Goal: Task Accomplishment & Management: Manage account settings

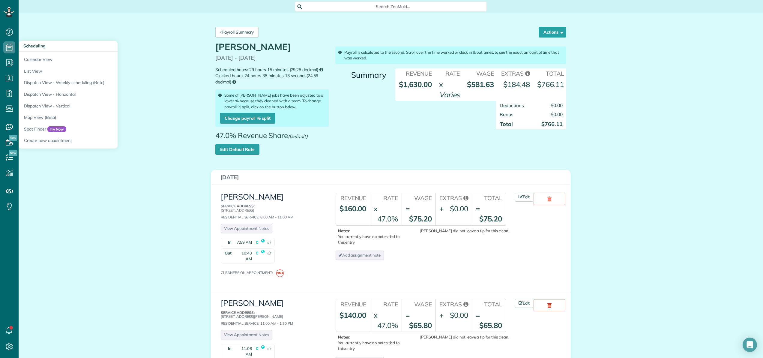
scroll to position [3, 3]
click at [34, 56] on link "Calendar View" at bounding box center [94, 59] width 150 height 14
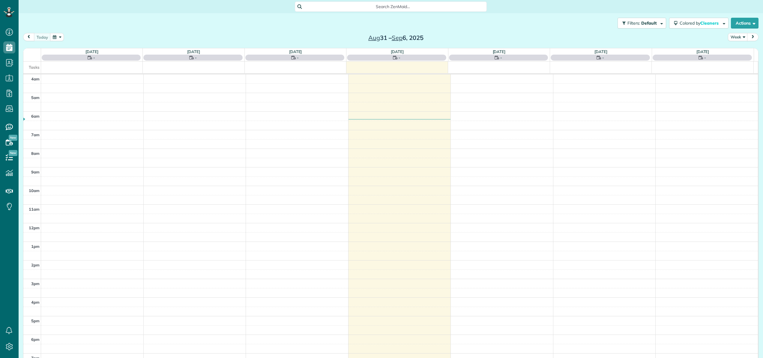
scroll to position [43, 0]
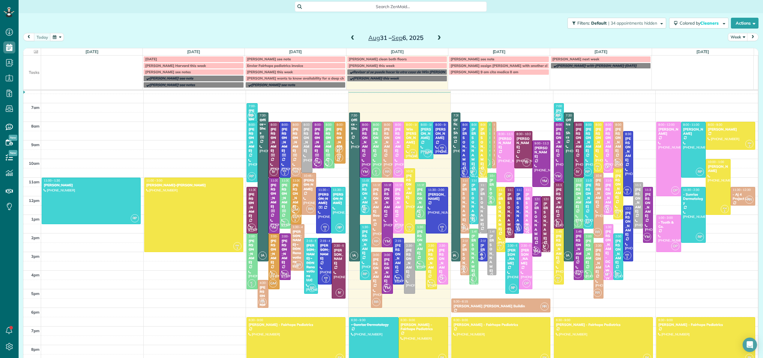
click at [382, 154] on div at bounding box center [387, 149] width 10 height 55
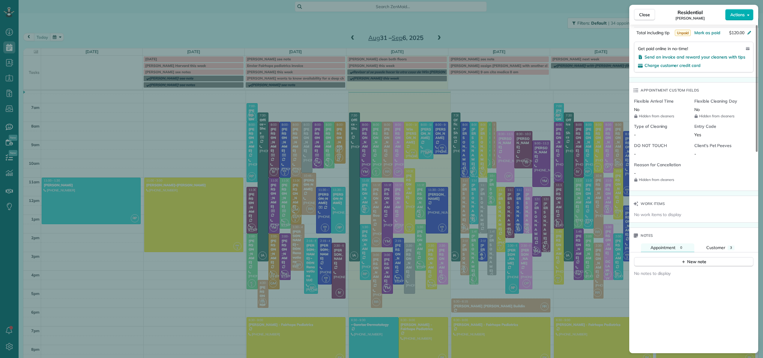
scroll to position [400, 0]
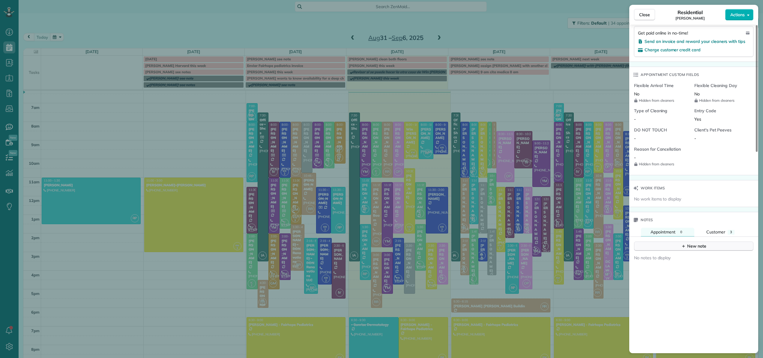
click at [694, 244] on div "New note" at bounding box center [693, 246] width 25 height 6
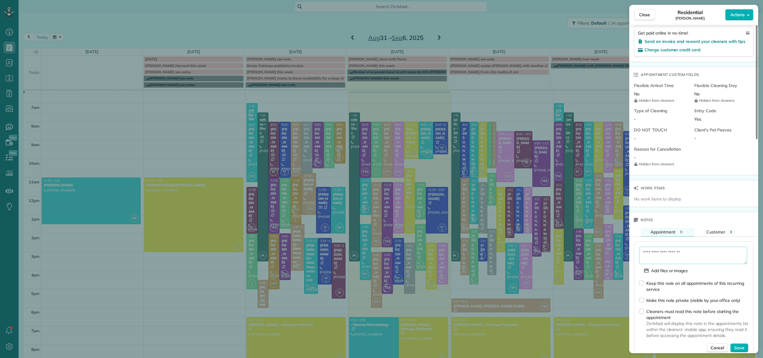
click at [683, 251] on textarea at bounding box center [693, 255] width 108 height 17
type textarea "*"
type textarea "**********"
click at [737, 346] on span "Save" at bounding box center [739, 348] width 10 height 6
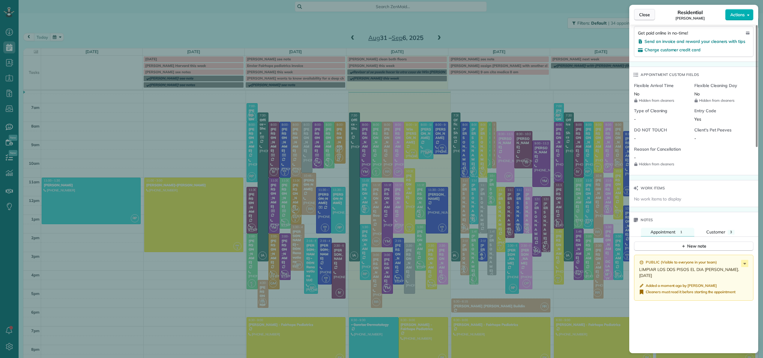
click at [651, 16] on button "Close" at bounding box center [644, 14] width 21 height 11
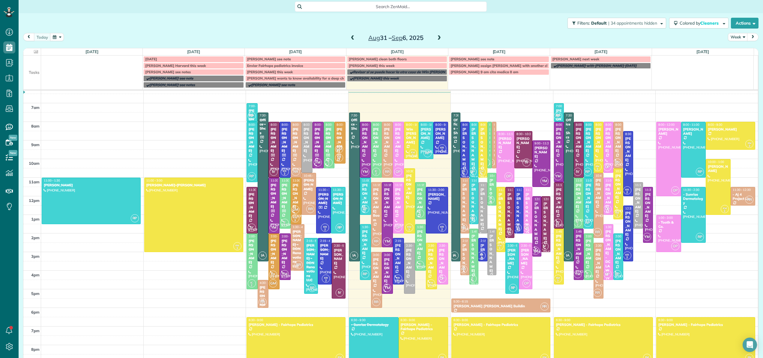
click at [395, 250] on div "Casey Graham" at bounding box center [398, 256] width 7 height 26
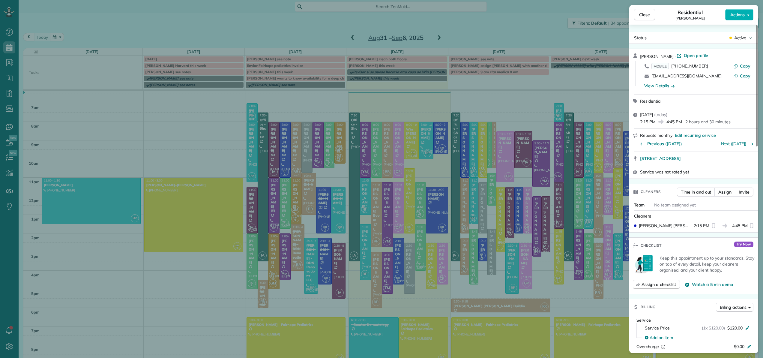
click at [430, 210] on div "Close Residential Casey Graham Actions Status Active Casey Graham · Open profil…" at bounding box center [381, 179] width 763 height 358
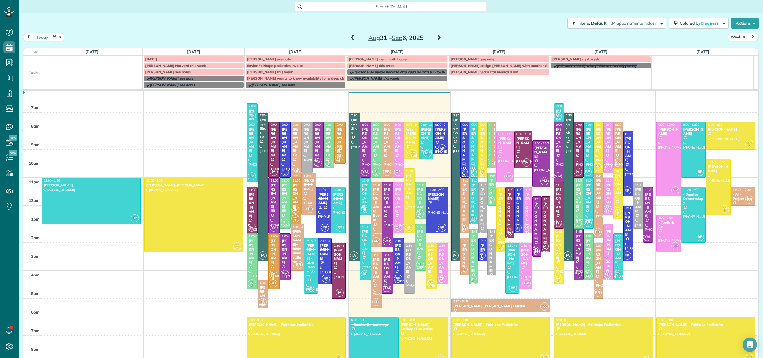
click at [430, 210] on div at bounding box center [436, 210] width 21 height 46
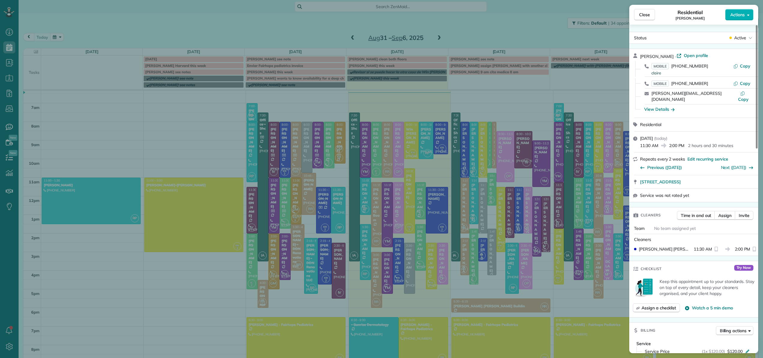
click at [639, 175] on div "17106 Truck Route 17 Road Loxley AL 36551" at bounding box center [693, 181] width 129 height 13
click at [643, 17] on span "Close" at bounding box center [644, 15] width 11 height 6
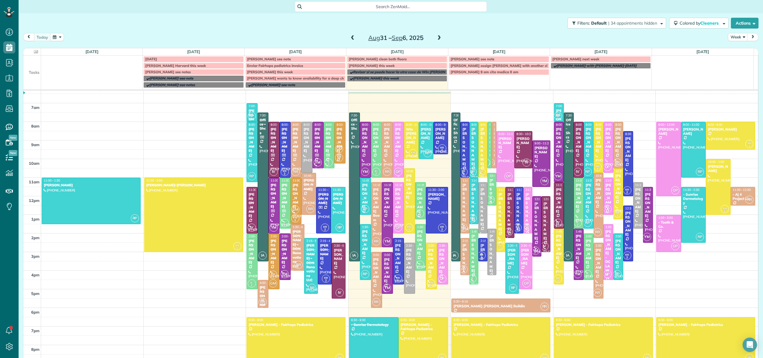
click at [396, 161] on div at bounding box center [398, 149] width 10 height 55
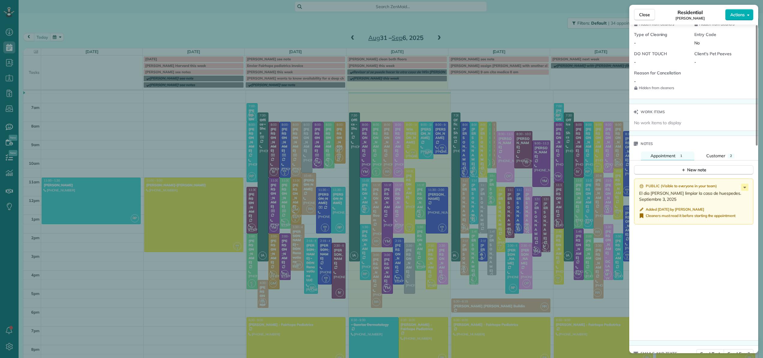
scroll to position [491, 0]
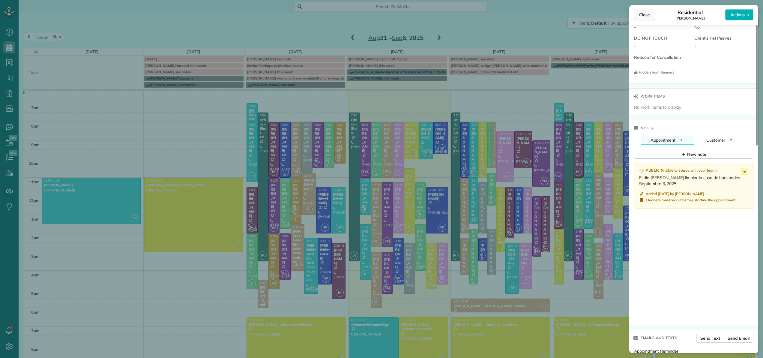
click at [648, 17] on span "Close" at bounding box center [644, 15] width 11 height 6
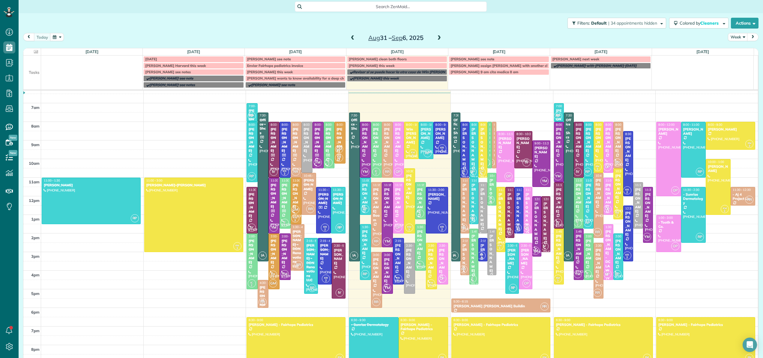
click at [286, 64] on span "Enviar Fairhope pediatrics invoice" at bounding box center [275, 65] width 56 height 4
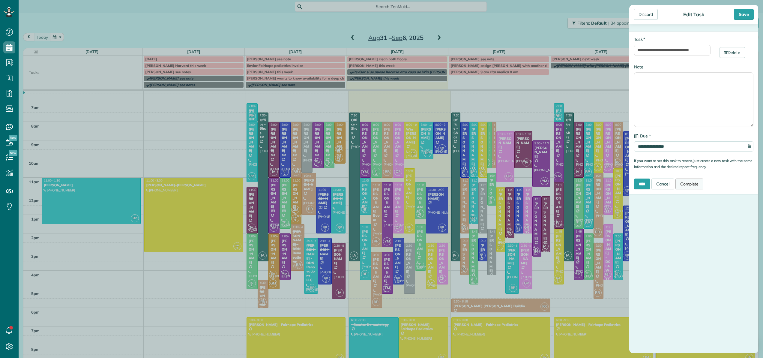
click at [699, 182] on link "Complete" at bounding box center [689, 183] width 28 height 11
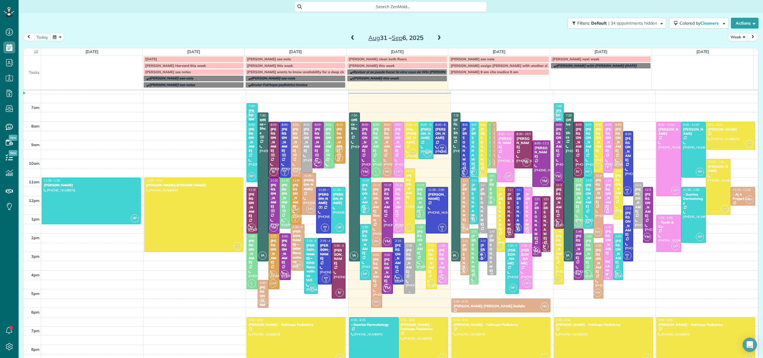
click at [406, 253] on div "[PERSON_NAME]" at bounding box center [409, 261] width 7 height 26
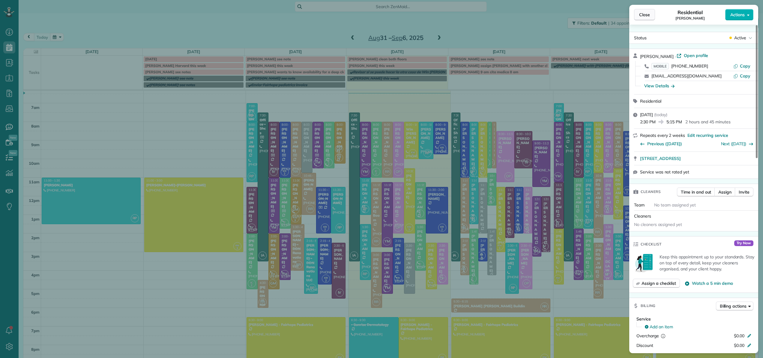
click at [645, 17] on span "Close" at bounding box center [644, 15] width 11 height 6
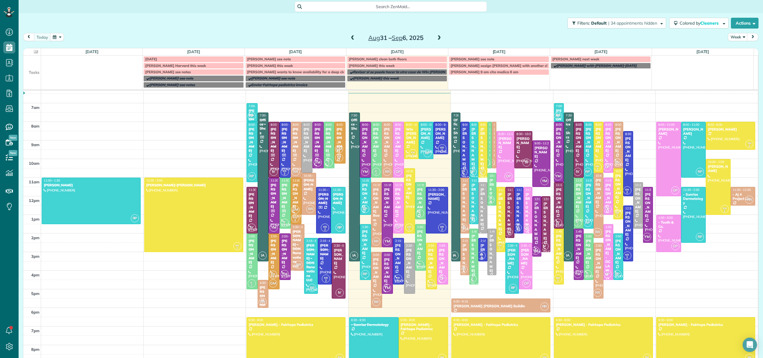
click at [362, 241] on div "[PERSON_NAME]" at bounding box center [365, 242] width 7 height 26
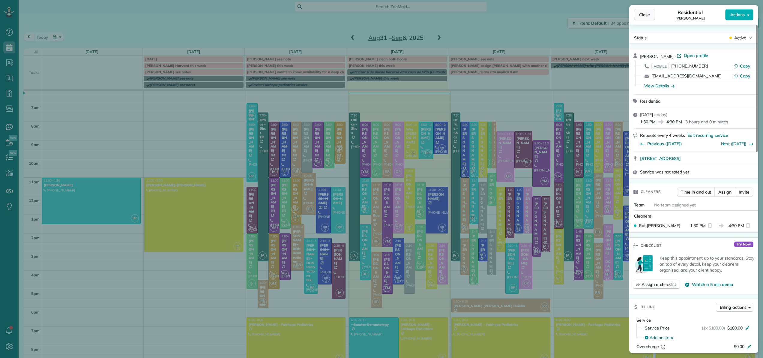
click at [648, 13] on span "Close" at bounding box center [644, 15] width 11 height 6
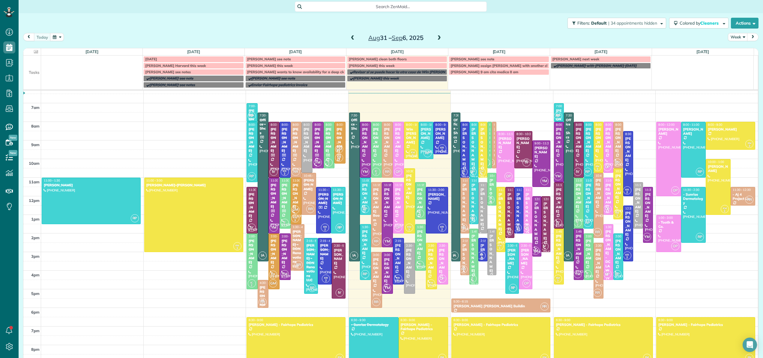
click at [362, 235] on div "[PERSON_NAME]" at bounding box center [365, 242] width 7 height 26
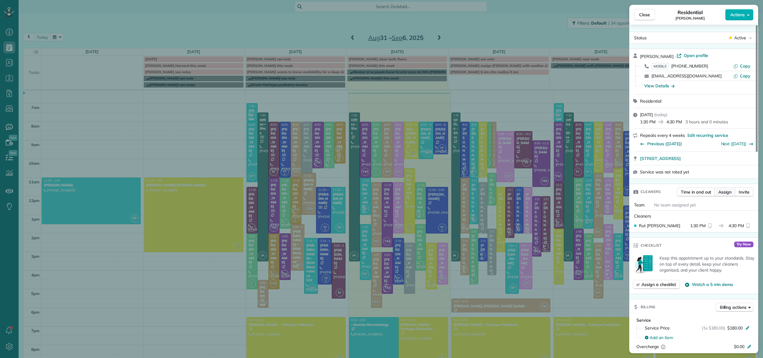
click at [724, 190] on span "Assign" at bounding box center [724, 192] width 13 height 6
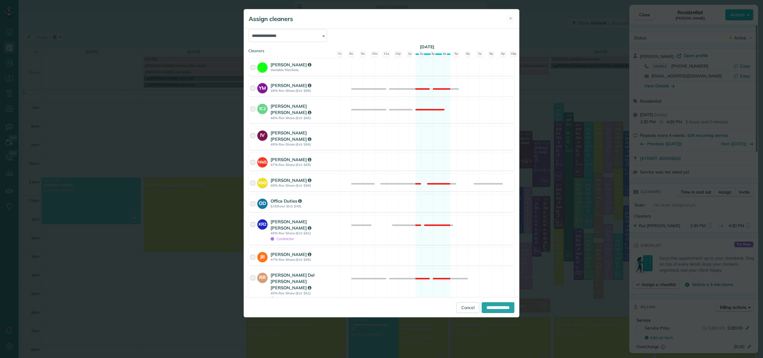
scroll to position [83, 0]
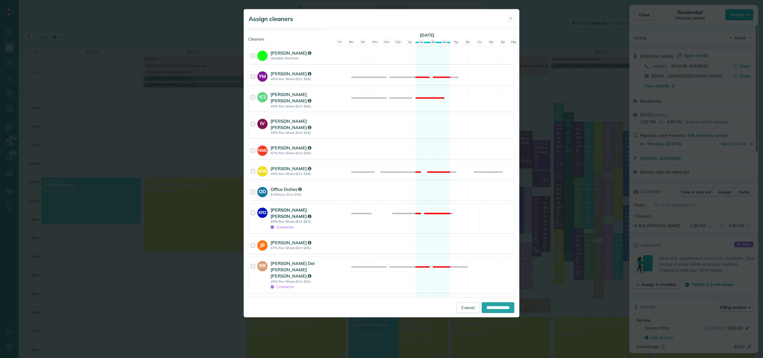
click at [252, 208] on div at bounding box center [253, 218] width 7 height 23
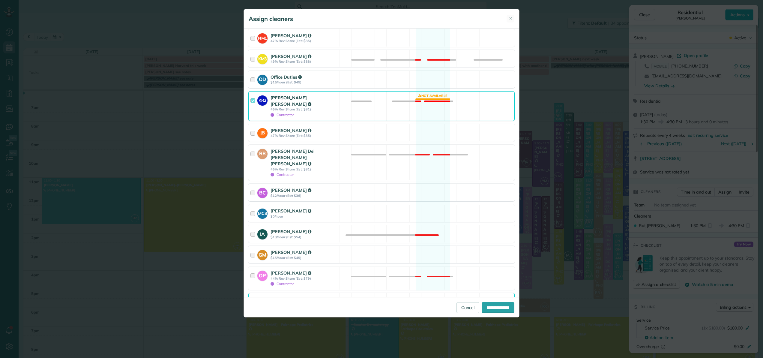
scroll to position [211, 0]
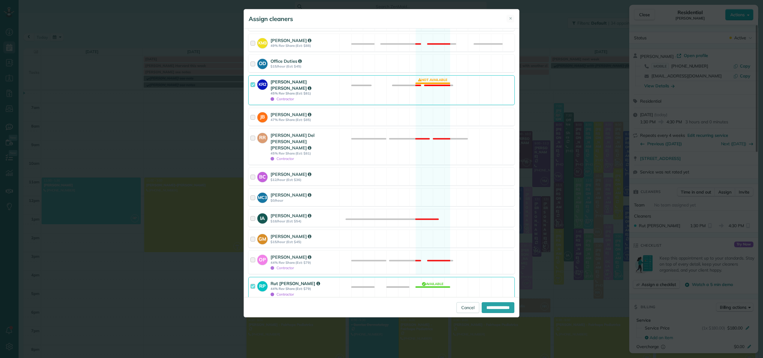
click at [252, 280] on div at bounding box center [253, 288] width 7 height 17
click at [500, 308] on input "**********" at bounding box center [498, 307] width 33 height 11
type input "**********"
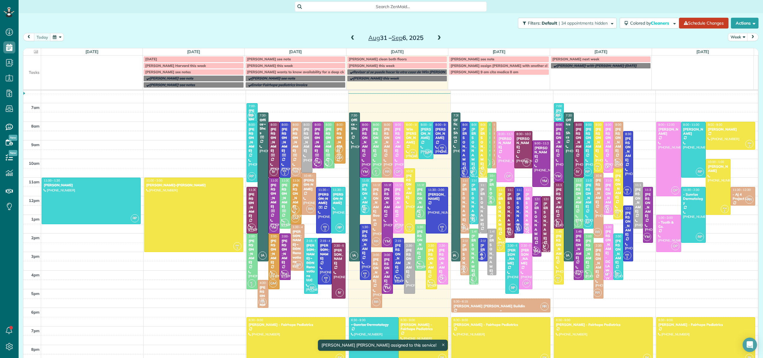
scroll to position [37, 0]
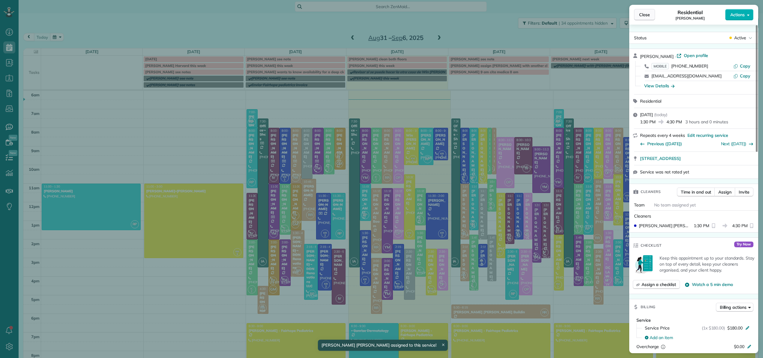
click at [648, 16] on span "Close" at bounding box center [644, 15] width 11 height 6
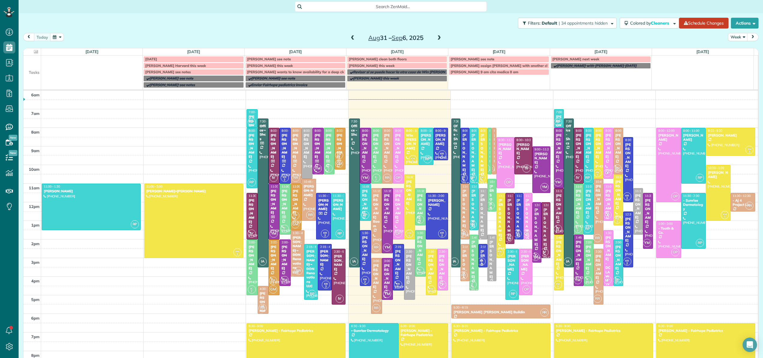
click at [362, 249] on div "Sarah Birdsong" at bounding box center [365, 248] width 7 height 26
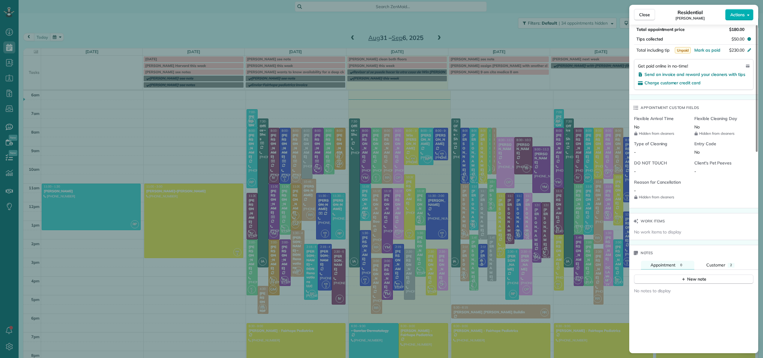
scroll to position [478, 0]
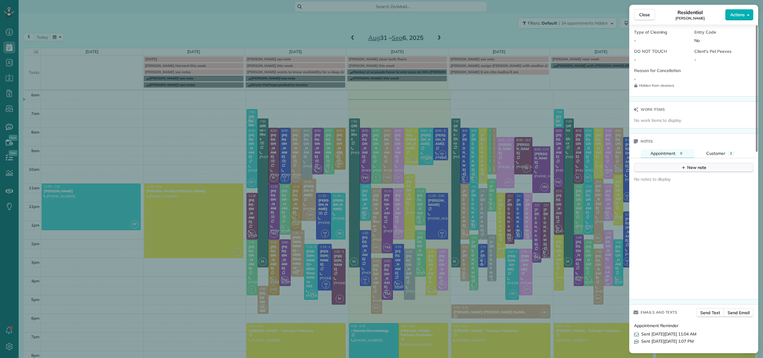
click at [693, 168] on div "New note" at bounding box center [693, 167] width 25 height 6
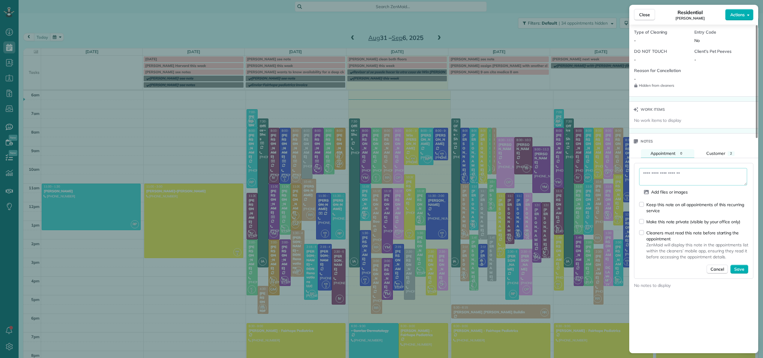
click at [677, 176] on textarea at bounding box center [693, 176] width 108 height 17
type textarea "**********"
click at [645, 234] on div "Cleaners must read this note before starting the appointment ZenMaid will displ…" at bounding box center [693, 244] width 109 height 30
click at [739, 271] on span "Save" at bounding box center [739, 269] width 10 height 6
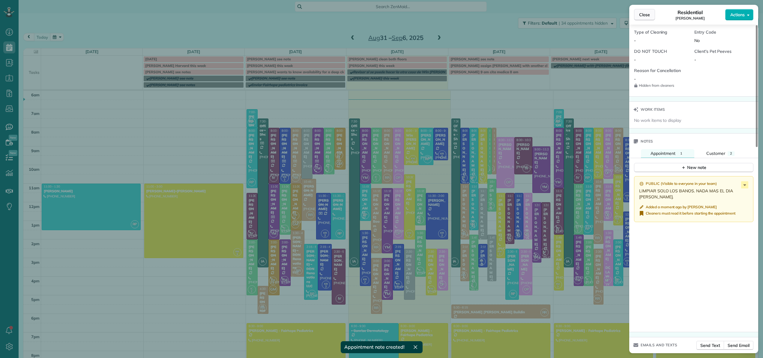
click at [649, 16] on span "Close" at bounding box center [644, 15] width 11 height 6
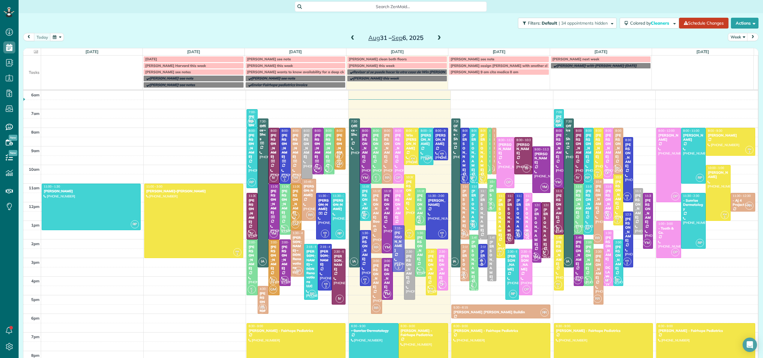
drag, startPoint x: 391, startPoint y: 263, endPoint x: 396, endPoint y: 246, distance: 18.1
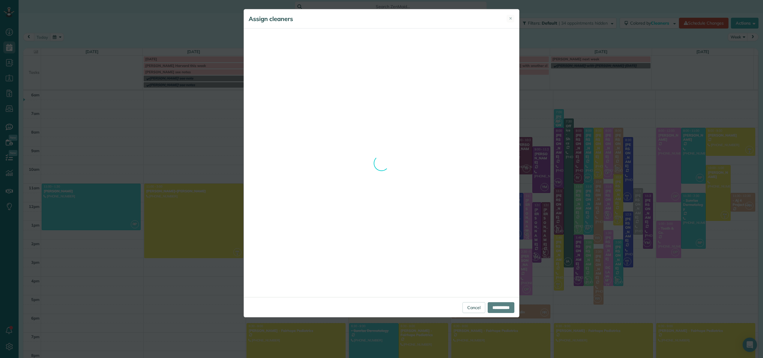
click at [469, 308] on div "**********" at bounding box center [382, 163] width 276 height 308
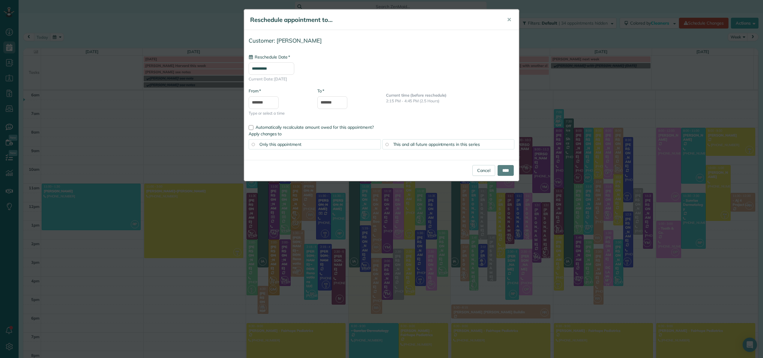
type input "**********"
click at [503, 169] on input "****" at bounding box center [506, 170] width 16 height 11
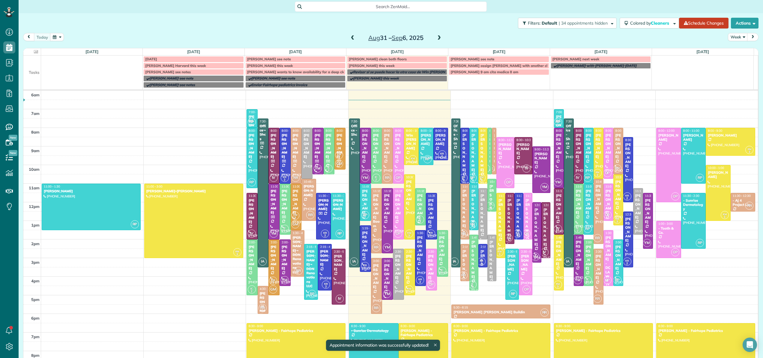
click at [362, 245] on div "[PERSON_NAME]" at bounding box center [365, 244] width 7 height 26
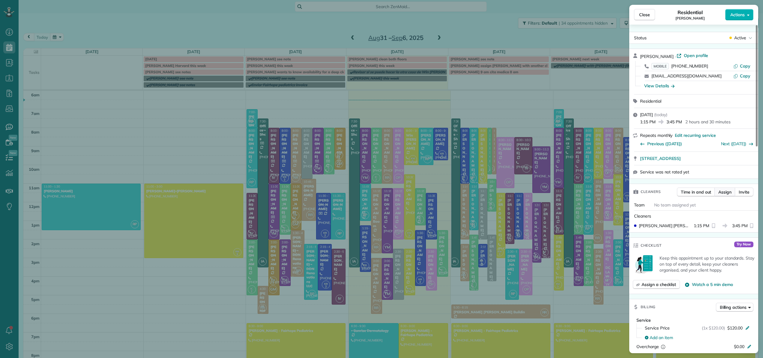
click at [727, 192] on span "Assign" at bounding box center [724, 192] width 13 height 6
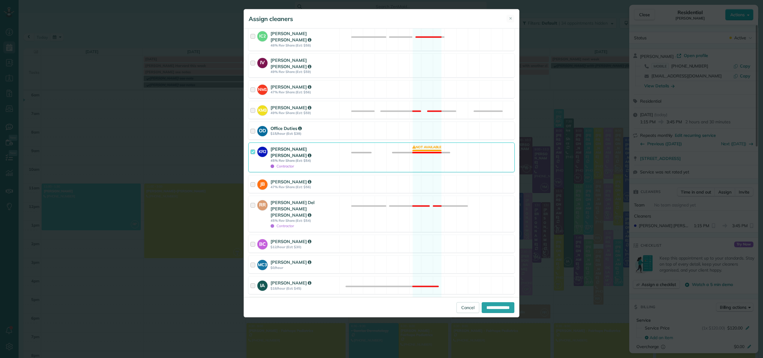
scroll to position [169, 0]
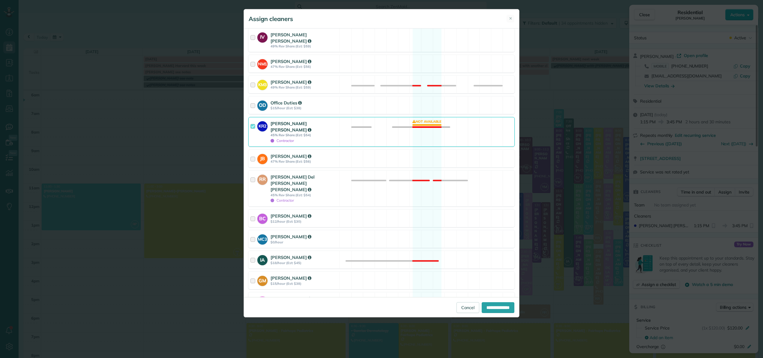
click at [253, 120] on div at bounding box center [253, 131] width 7 height 23
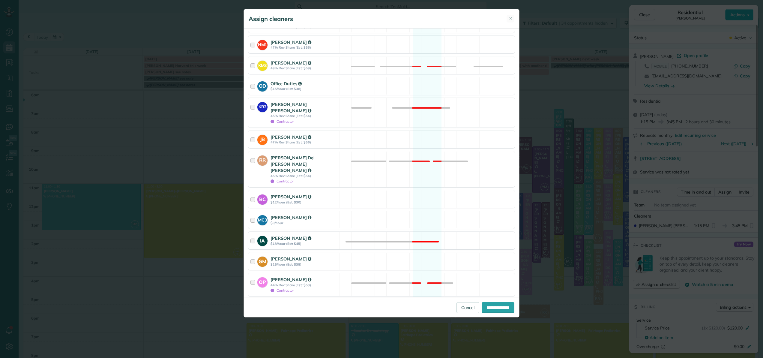
scroll to position [211, 0]
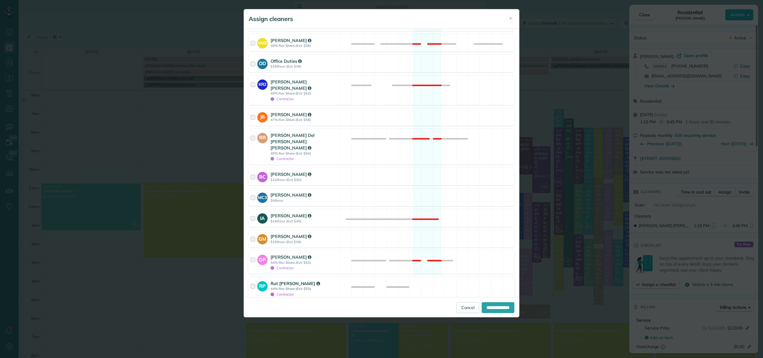
click at [252, 280] on div at bounding box center [253, 288] width 7 height 17
click at [495, 309] on input "**********" at bounding box center [498, 307] width 33 height 11
type input "**********"
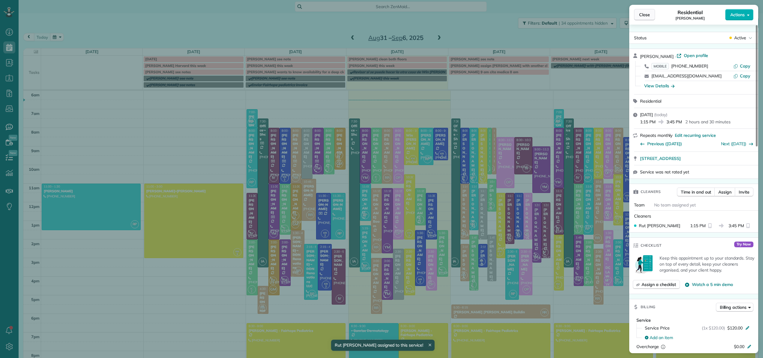
click at [648, 15] on span "Close" at bounding box center [644, 15] width 11 height 6
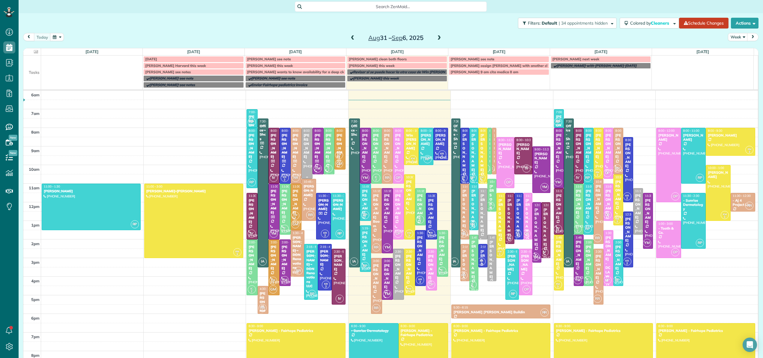
click at [303, 155] on div "[PERSON_NAME]" at bounding box center [306, 146] width 7 height 26
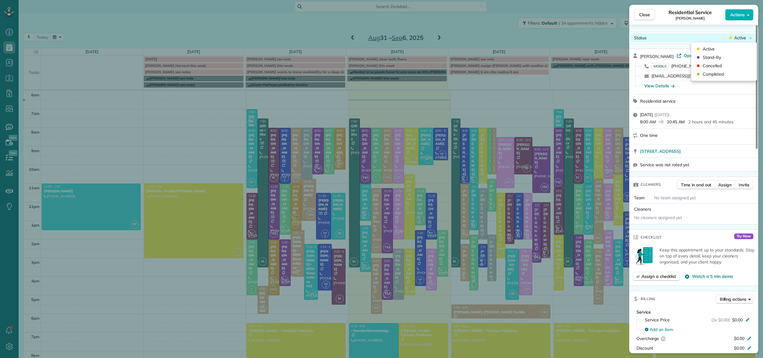
click at [741, 36] on span "Active" at bounding box center [740, 38] width 12 height 6
click at [718, 63] on span "Cancelled" at bounding box center [712, 66] width 19 height 6
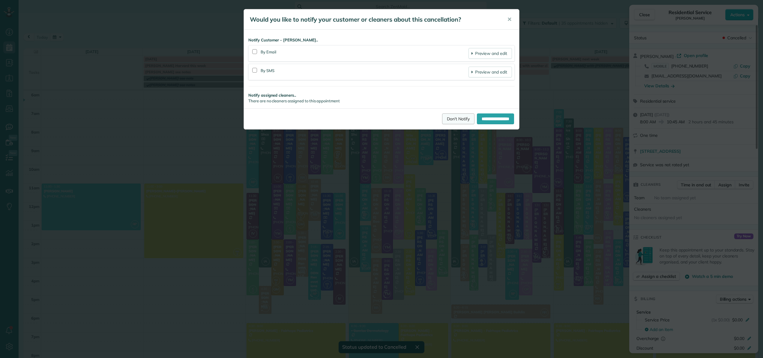
click at [452, 120] on link "Don't Notify" at bounding box center [458, 118] width 32 height 11
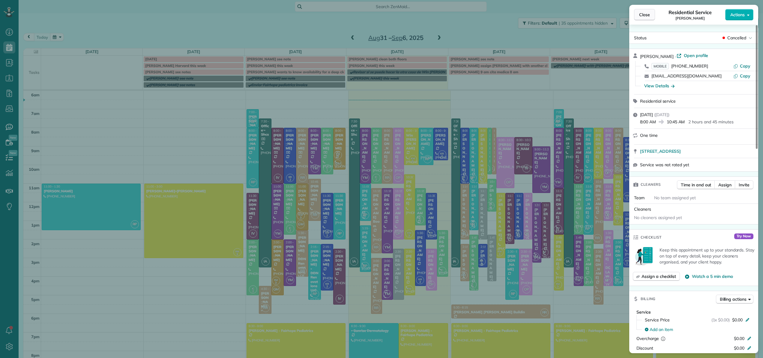
click at [645, 16] on span "Close" at bounding box center [644, 15] width 11 height 6
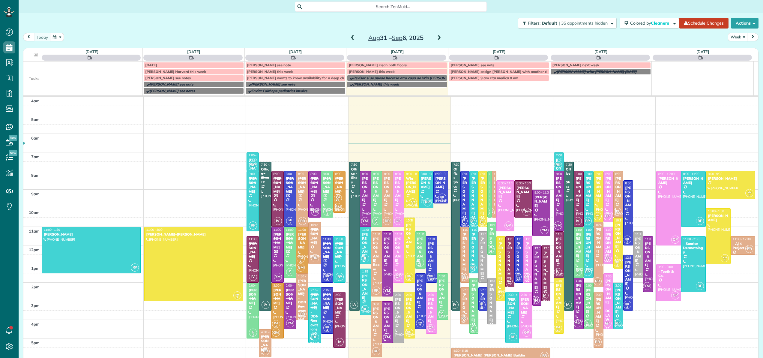
scroll to position [43, 0]
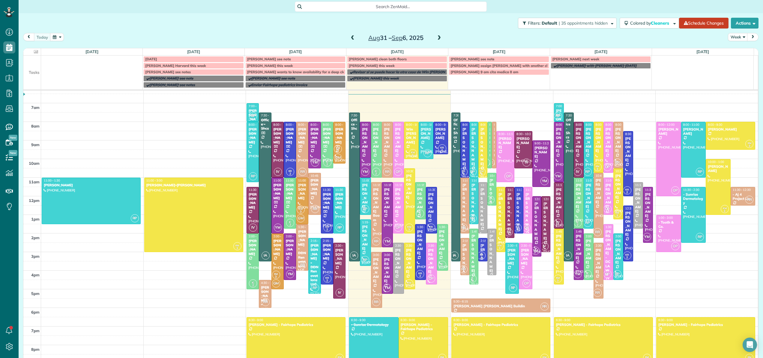
click at [438, 136] on div "DeLane Coggins" at bounding box center [440, 133] width 11 height 13
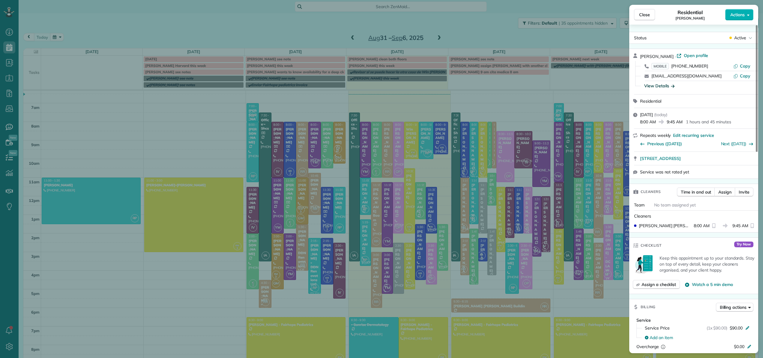
click at [665, 86] on div "View Details" at bounding box center [659, 86] width 30 height 6
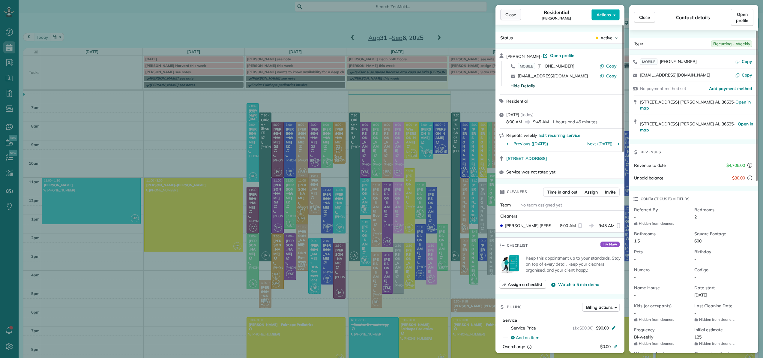
click at [515, 17] on span "Close" at bounding box center [510, 15] width 11 height 6
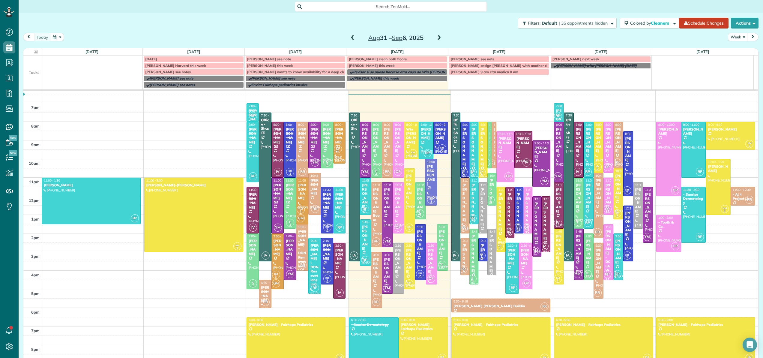
drag, startPoint x: 426, startPoint y: 208, endPoint x: 429, endPoint y: 181, distance: 26.6
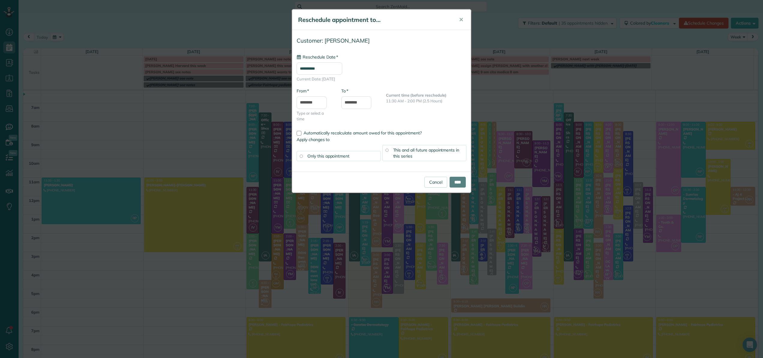
type input "**********"
click at [356, 106] on body "Dashboard Scheduling Calendar View List View Dispatch View - Weekly scheduling …" at bounding box center [381, 179] width 763 height 358
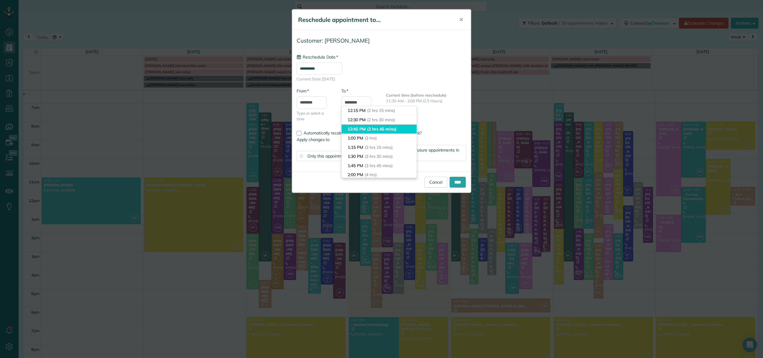
type input "********"
click at [362, 127] on li "12:45 PM (2 hrs 45 mins)" at bounding box center [379, 128] width 75 height 9
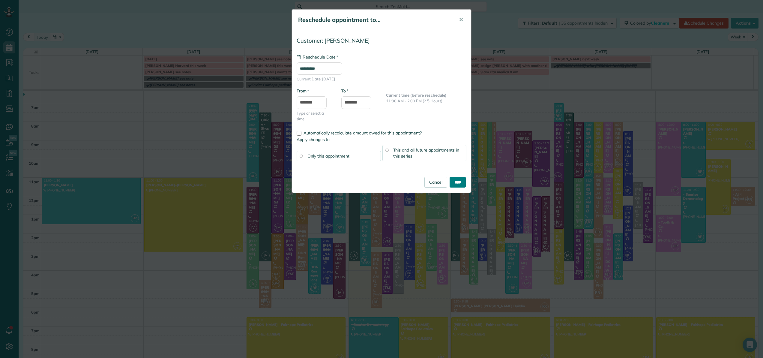
click at [463, 181] on input "****" at bounding box center [458, 182] width 16 height 11
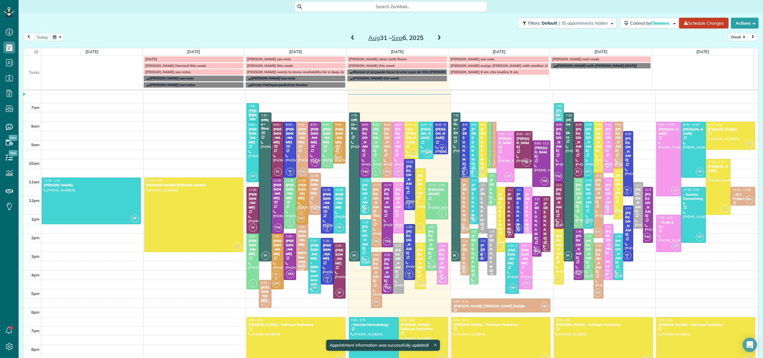
scroll to position [37, 0]
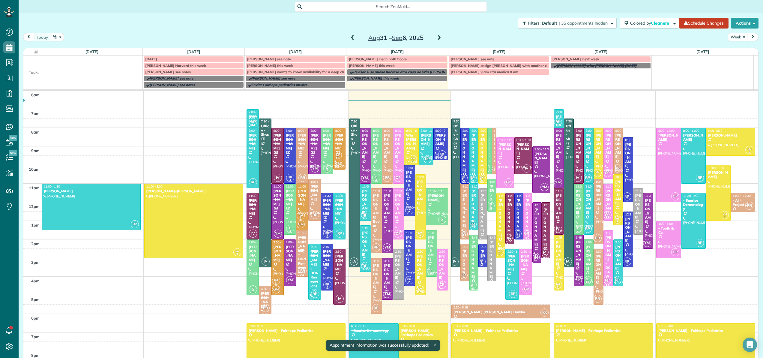
click at [436, 143] on div "DeLane Coggins" at bounding box center [440, 139] width 11 height 13
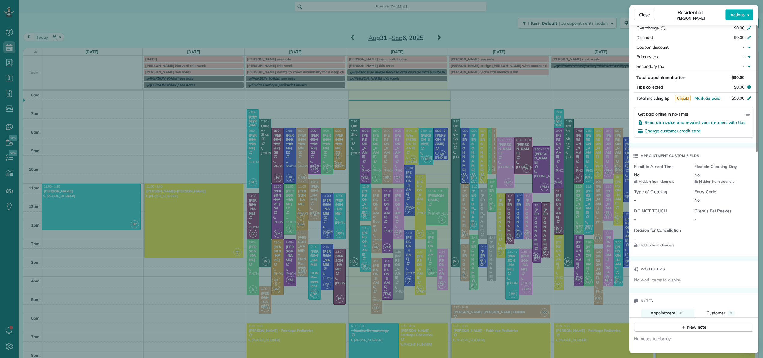
scroll to position [361, 0]
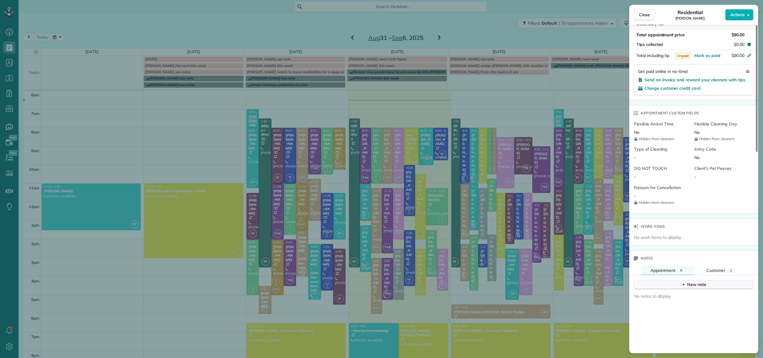
click at [693, 284] on div "New note" at bounding box center [693, 284] width 25 height 6
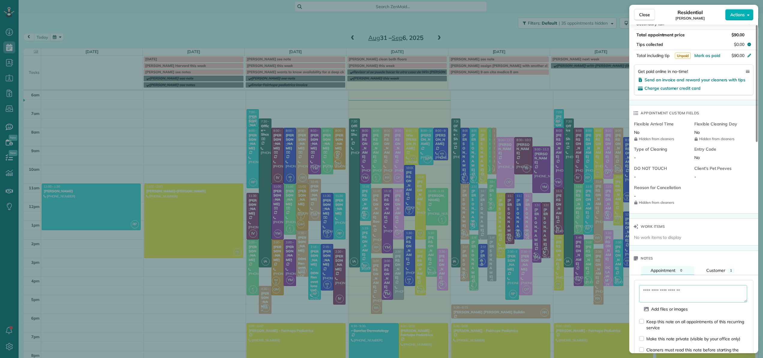
click at [681, 289] on textarea at bounding box center [693, 293] width 108 height 17
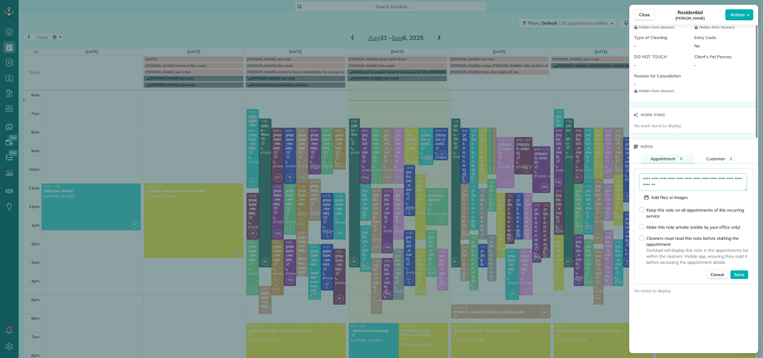
type textarea "**********"
click at [743, 274] on span "Save" at bounding box center [739, 274] width 10 height 6
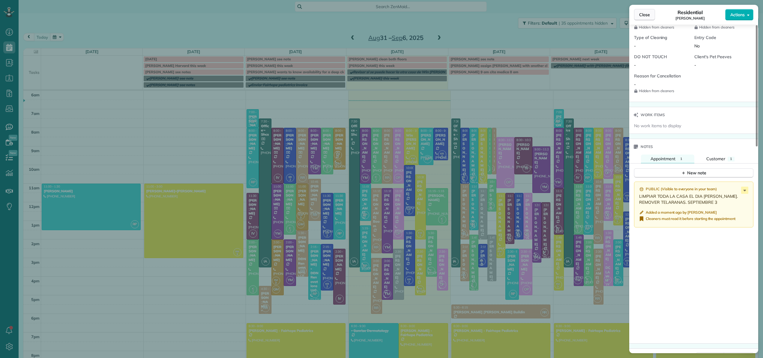
click at [649, 13] on span "Close" at bounding box center [644, 15] width 11 height 6
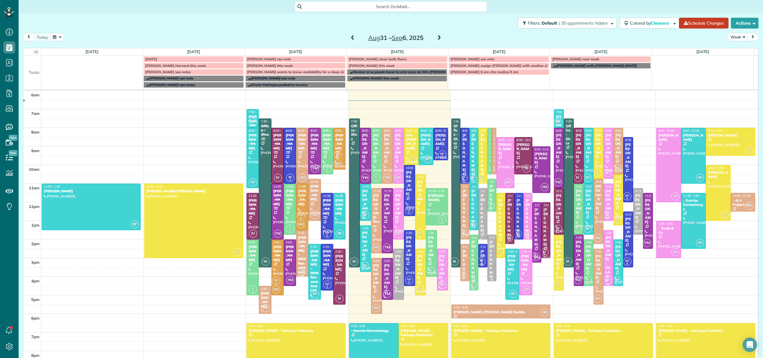
click at [349, 38] on span at bounding box center [352, 37] width 7 height 5
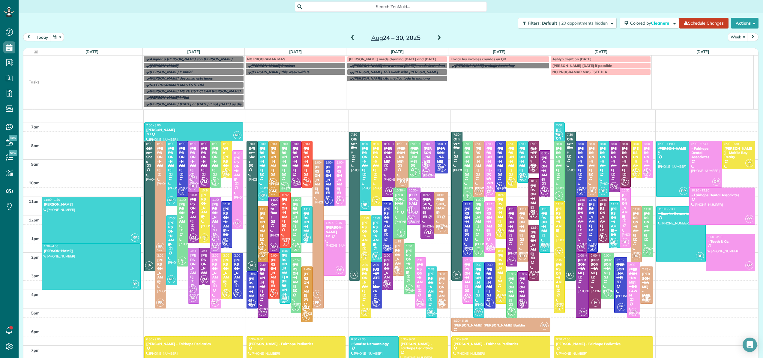
click at [438, 37] on span at bounding box center [439, 37] width 7 height 5
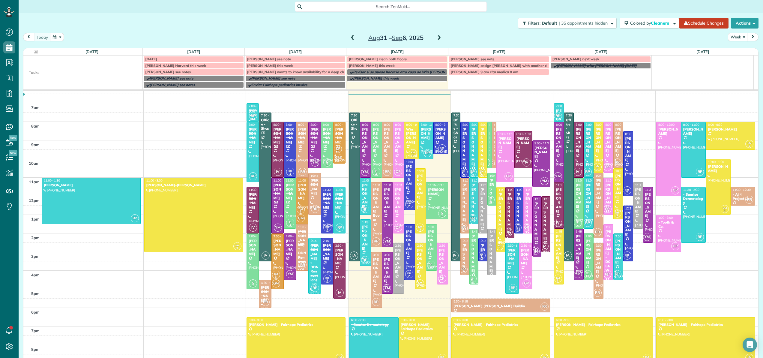
click at [417, 186] on div "[PERSON_NAME]" at bounding box center [420, 187] width 7 height 26
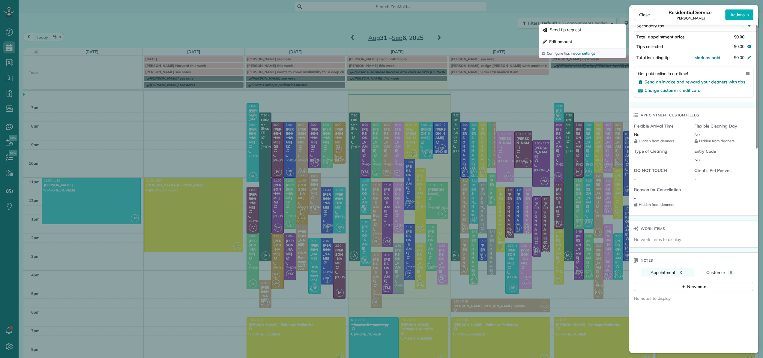
scroll to position [402, 0]
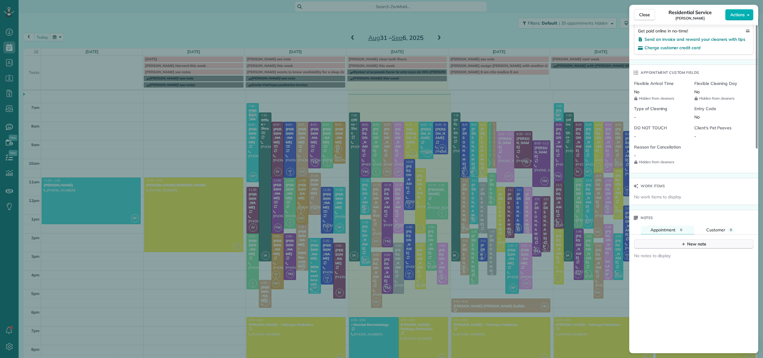
click at [696, 241] on div "New note" at bounding box center [693, 244] width 25 height 6
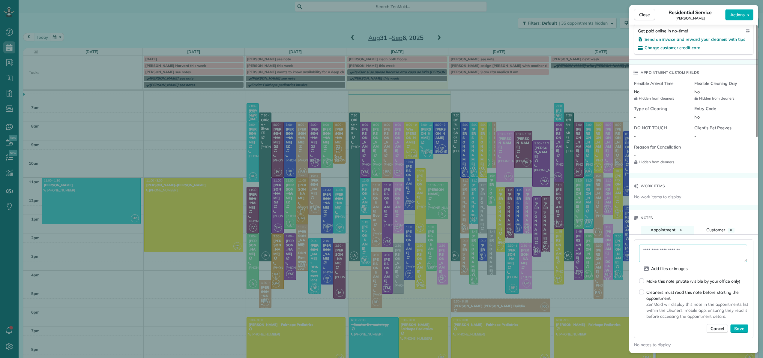
click at [676, 245] on textarea at bounding box center [693, 252] width 108 height 17
type textarea "**********"
click at [738, 325] on span "Save" at bounding box center [739, 328] width 10 height 6
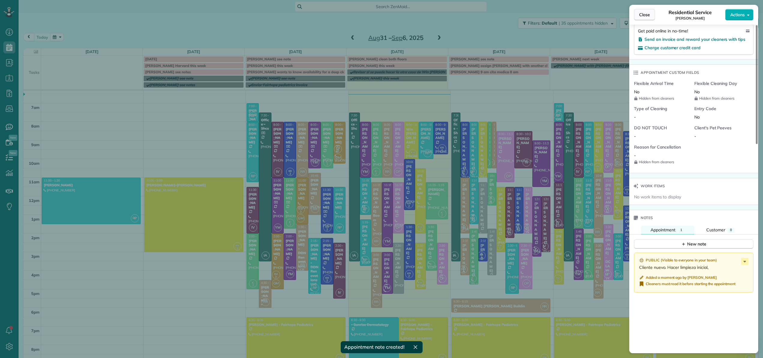
click at [641, 14] on span "Close" at bounding box center [644, 15] width 11 height 6
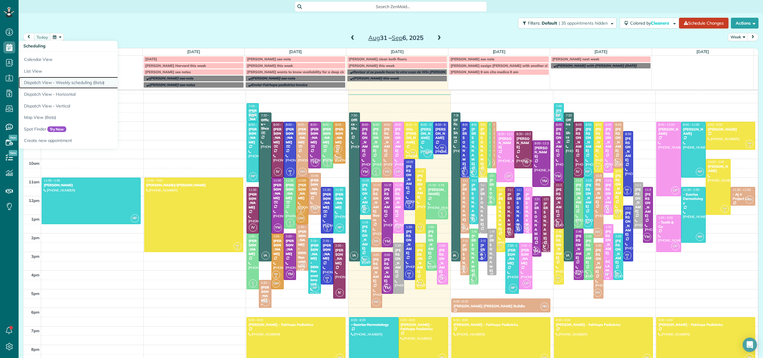
click at [45, 81] on link "Dispatch View - Weekly scheduling (Beta)" at bounding box center [94, 83] width 150 height 12
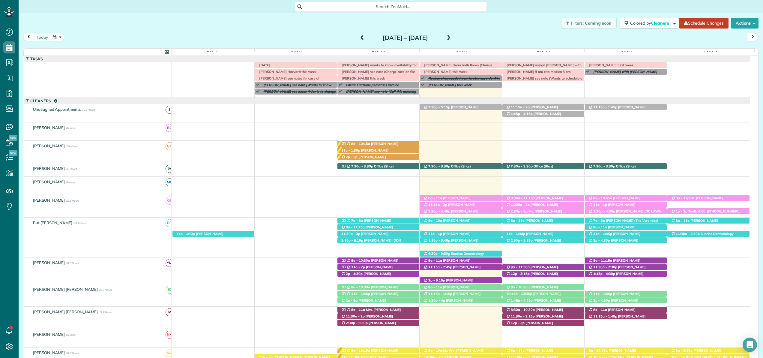
scroll to position [17, 0]
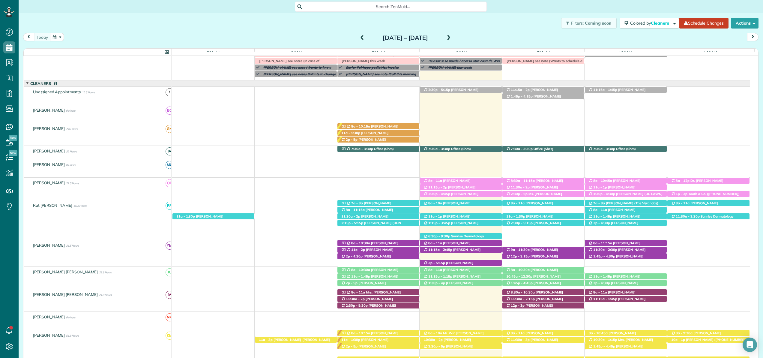
click at [42, 110] on span "[PERSON_NAME]" at bounding box center [49, 110] width 34 height 5
click at [59, 113] on div "Beatriz Castro 0 Hours" at bounding box center [99, 110] width 151 height 10
click at [76, 114] on div "Beatriz Castro 0 Hours" at bounding box center [99, 110] width 151 height 10
click at [9, 140] on span "New" at bounding box center [13, 138] width 9 height 6
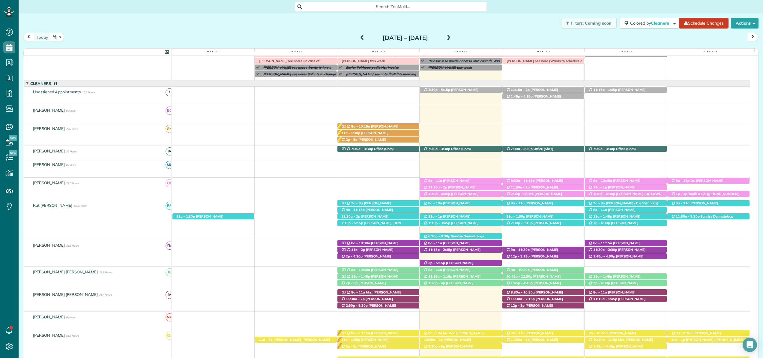
click at [10, 138] on span "New" at bounding box center [13, 138] width 9 height 6
click at [16, 141] on link "Availability" at bounding box center [9, 142] width 19 height 15
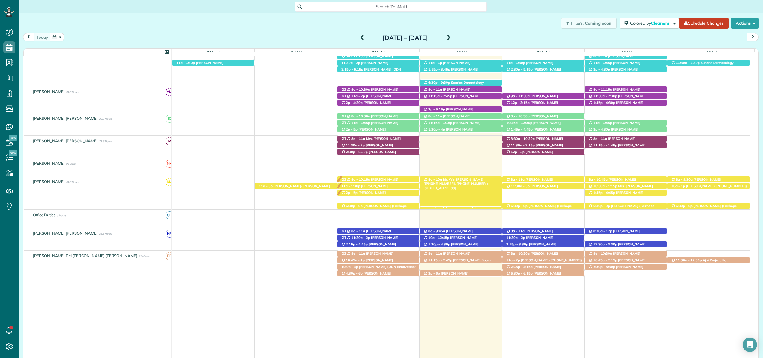
click at [440, 179] on span "Mr. Win [PERSON_NAME] ([PHONE_NUMBER], [PHONE_NUMBER])" at bounding box center [456, 181] width 65 height 8
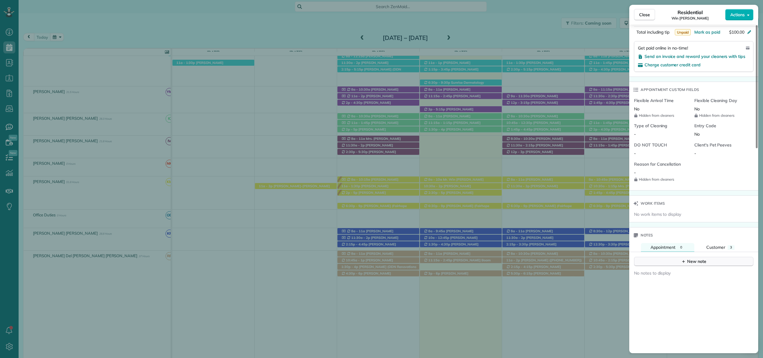
click at [693, 258] on div "New note" at bounding box center [693, 261] width 25 height 6
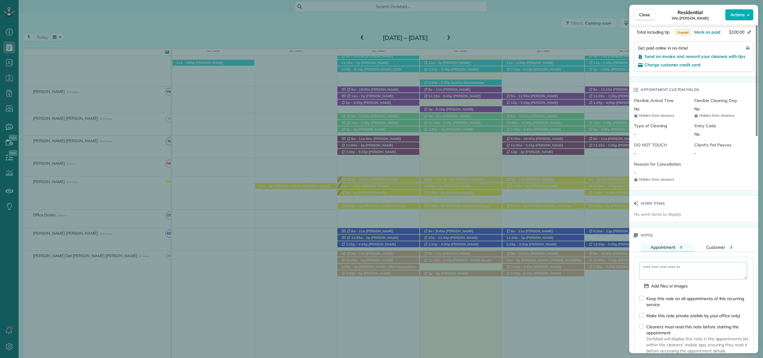
click at [666, 262] on textarea at bounding box center [693, 270] width 108 height 17
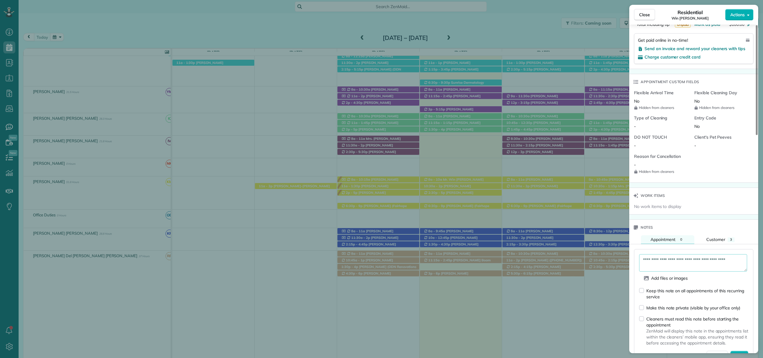
scroll to position [424, 0]
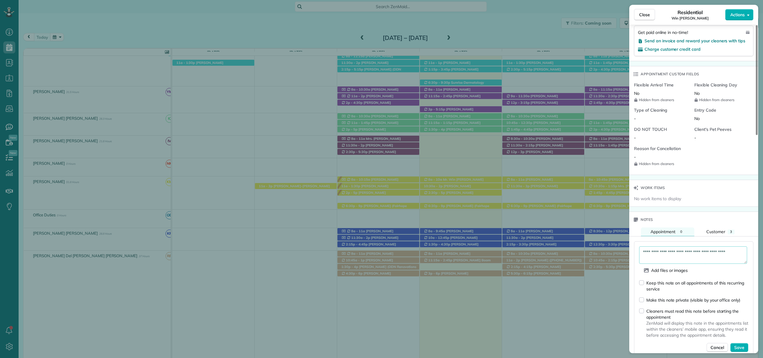
type textarea "**********"
click at [644, 308] on div "Cleaners must read this note before starting the appointment ZenMaid will displ…" at bounding box center [693, 323] width 109 height 30
click at [743, 344] on span "Save" at bounding box center [739, 347] width 10 height 6
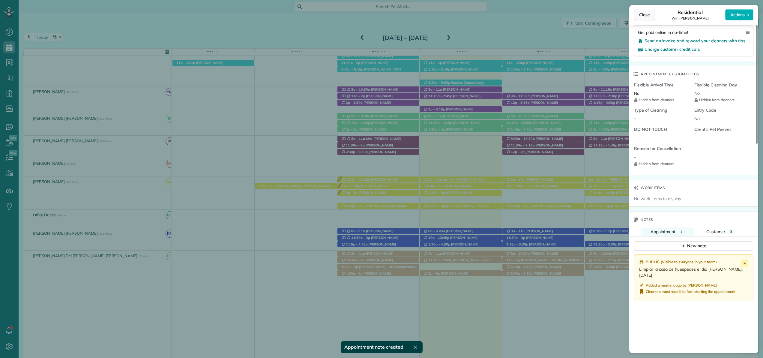
click at [648, 16] on span "Close" at bounding box center [644, 15] width 11 height 6
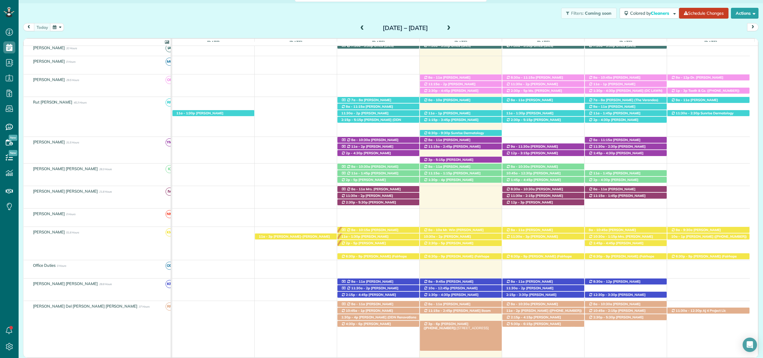
scroll to position [68, 0]
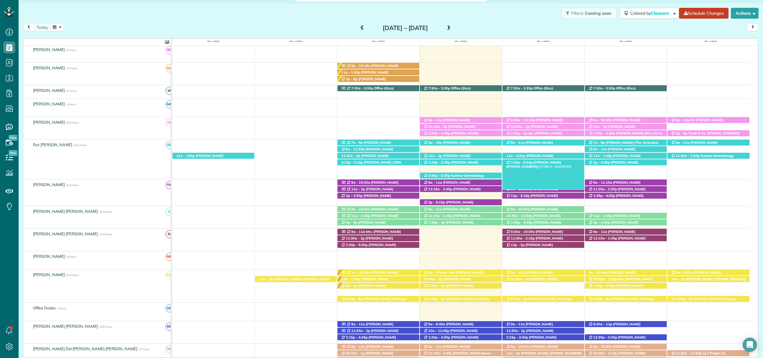
click at [546, 163] on span "[PERSON_NAME] ([PHONE_NUMBER])" at bounding box center [533, 164] width 55 height 8
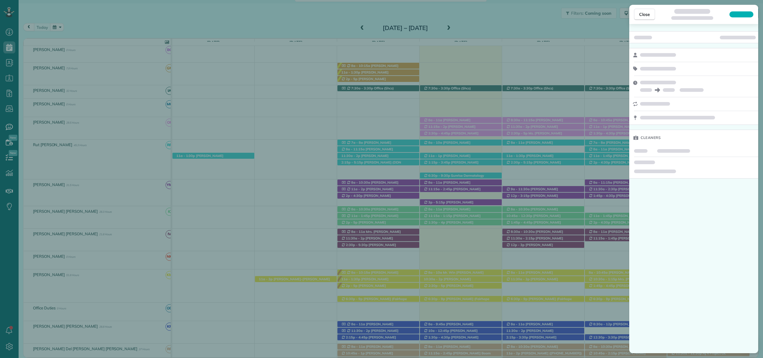
scroll to position [9, 0]
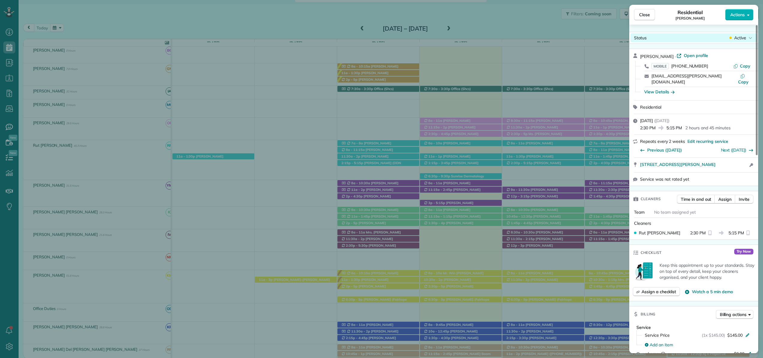
click at [741, 38] on span "Active" at bounding box center [740, 38] width 12 height 6
click at [717, 63] on span "Cancelled" at bounding box center [712, 66] width 19 height 6
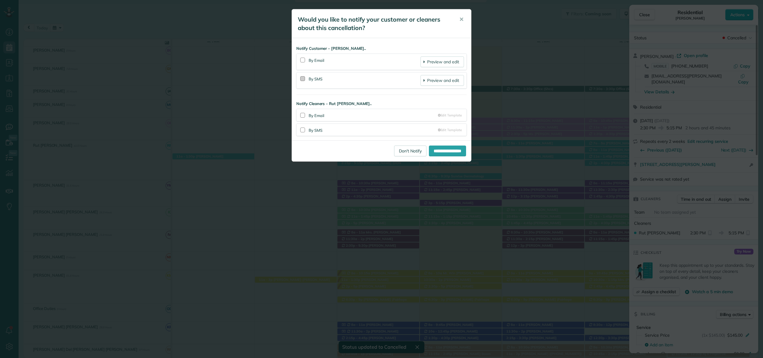
click at [303, 78] on div at bounding box center [302, 78] width 5 height 5
click at [301, 130] on div at bounding box center [302, 129] width 5 height 5
click at [429, 152] on input "**********" at bounding box center [447, 150] width 37 height 11
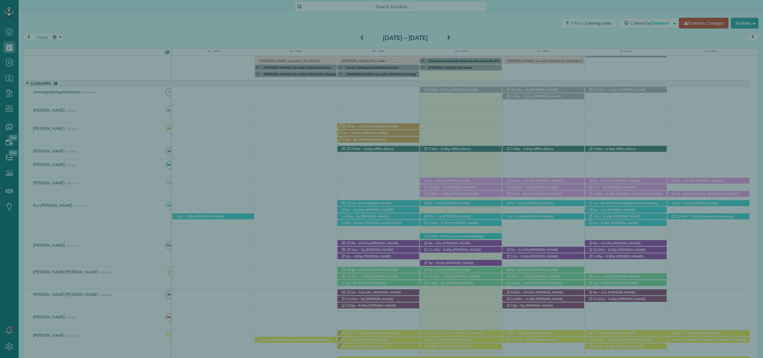
scroll to position [3, 3]
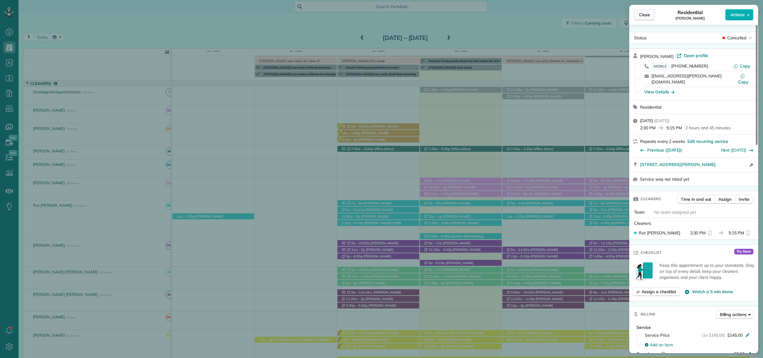
click at [650, 16] on button "Close" at bounding box center [644, 14] width 21 height 11
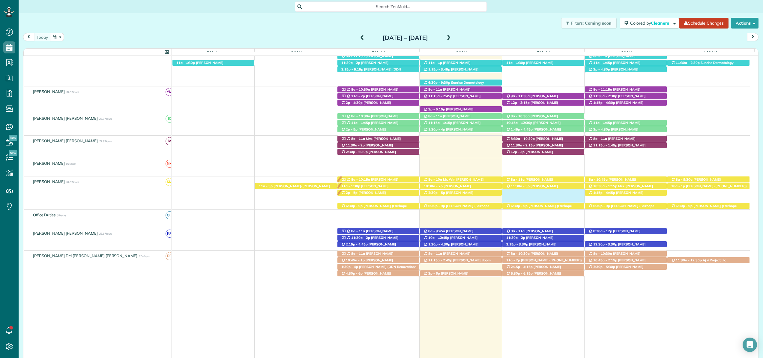
click at [510, 195] on div "10:30a - 2p [PERSON_NAME] ([PHONE_NUMBER]) [STREET_ADDRESS][PERSON_NAME] 8a - 9…" at bounding box center [461, 190] width 578 height 29
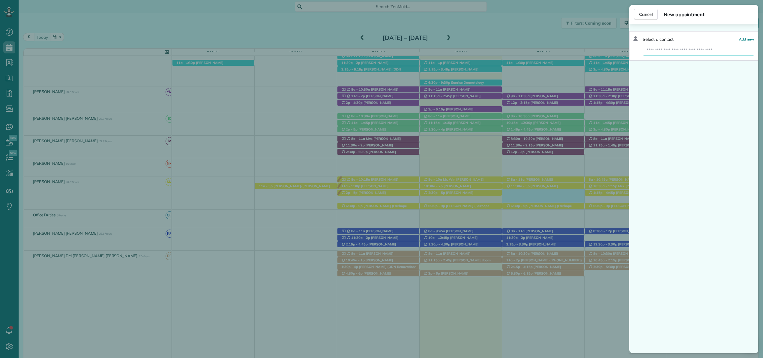
click at [653, 53] on input "text" at bounding box center [699, 50] width 112 height 11
click at [652, 15] on span "Cancel" at bounding box center [645, 14] width 13 height 6
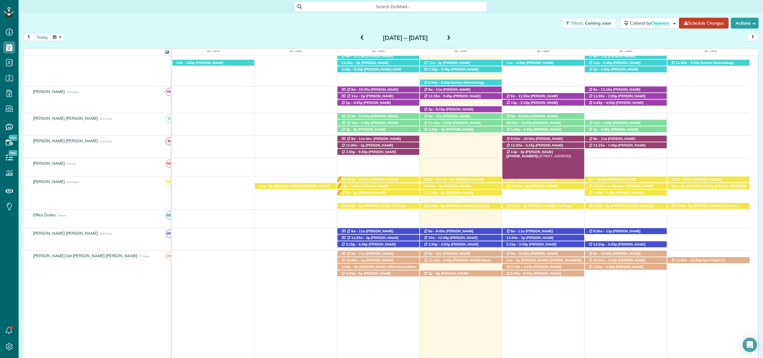
click at [553, 151] on span "[PERSON_NAME] ([PHONE_NUMBER])" at bounding box center [529, 154] width 47 height 8
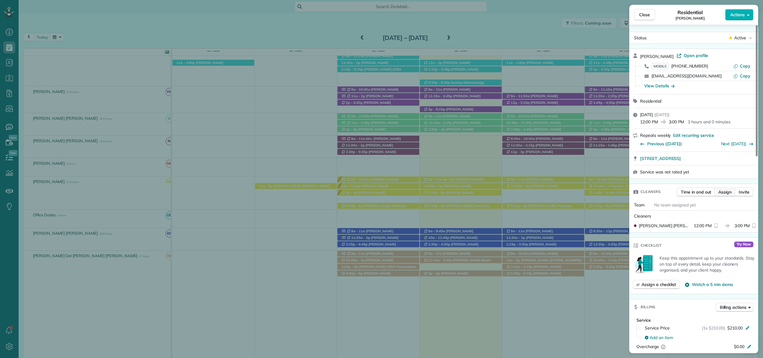
click at [723, 192] on span "Assign" at bounding box center [724, 192] width 13 height 6
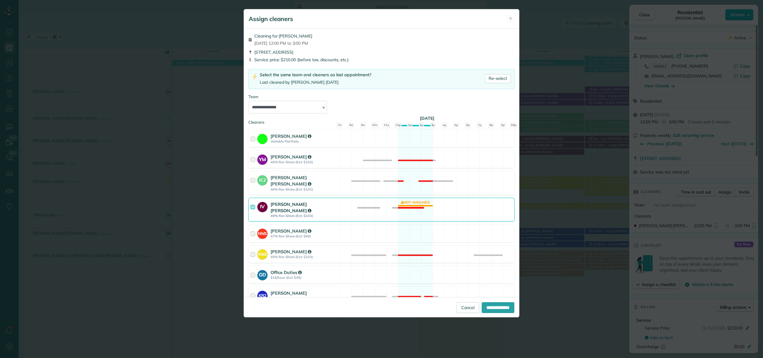
click at [253, 201] on div at bounding box center [253, 209] width 7 height 17
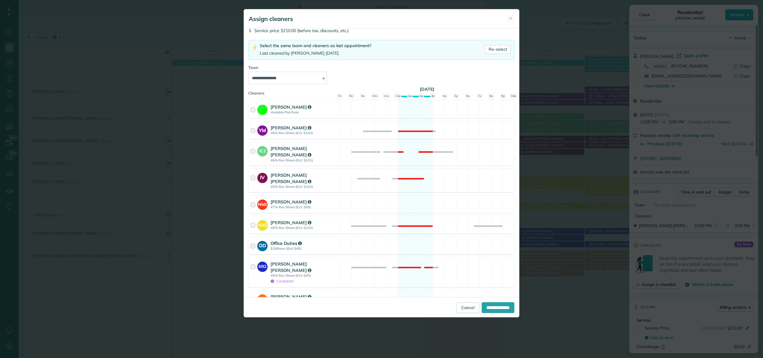
scroll to position [37, 0]
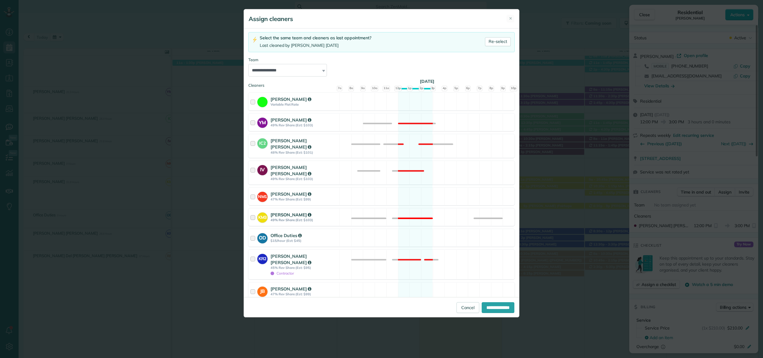
click at [254, 211] on div at bounding box center [253, 216] width 7 height 11
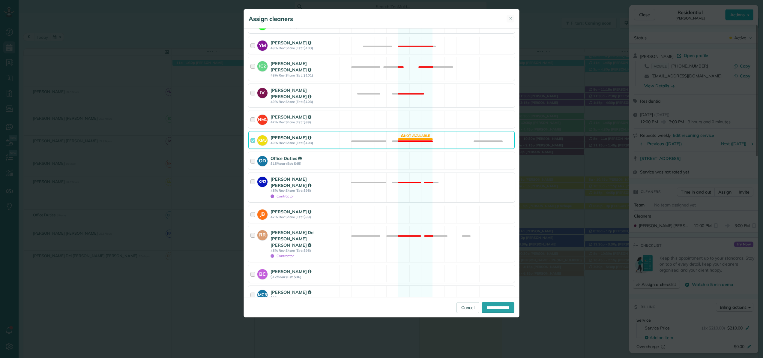
scroll to position [135, 0]
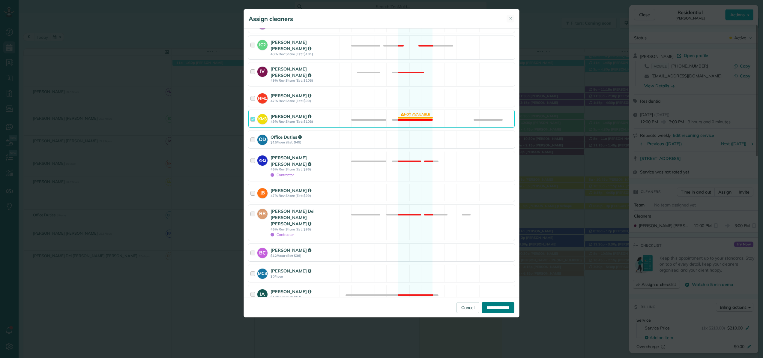
click at [486, 309] on input "**********" at bounding box center [498, 307] width 33 height 11
type input "**********"
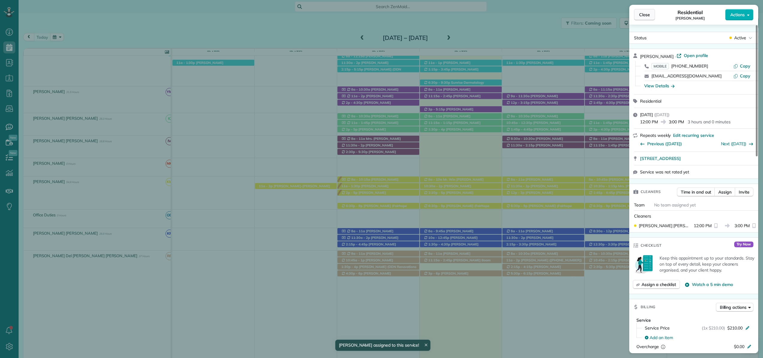
click at [642, 15] on span "Close" at bounding box center [644, 15] width 11 height 6
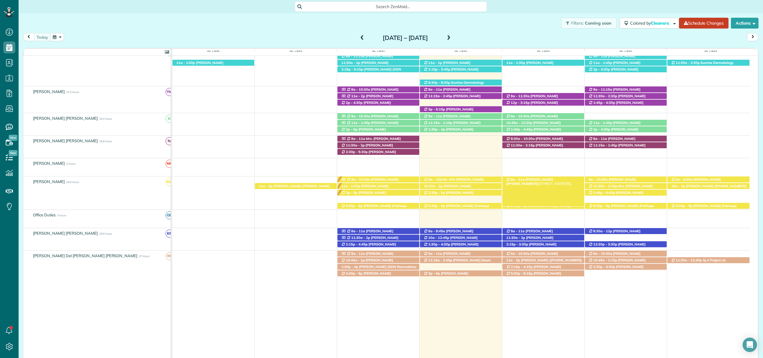
click at [545, 179] on span "Mrs. Valerie Pipkin (+12517516055)" at bounding box center [529, 181] width 47 height 8
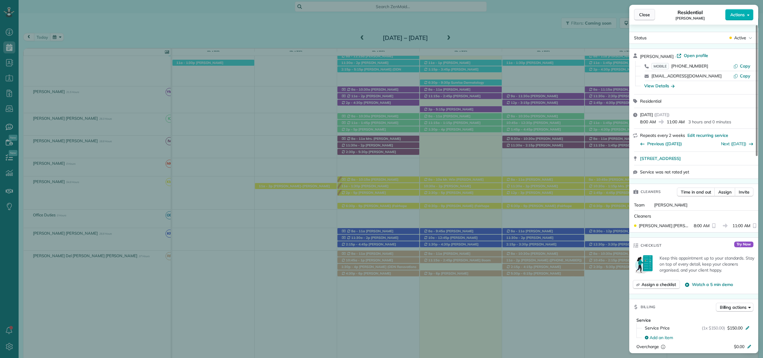
click at [649, 16] on span "Close" at bounding box center [644, 15] width 11 height 6
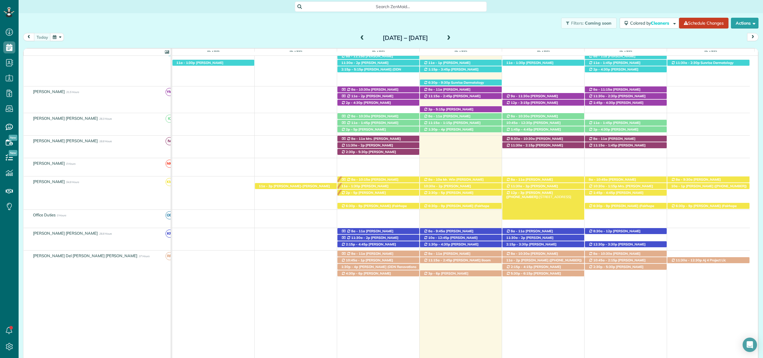
click at [532, 194] on span "Shelby Norton (+12512091316)" at bounding box center [529, 194] width 47 height 8
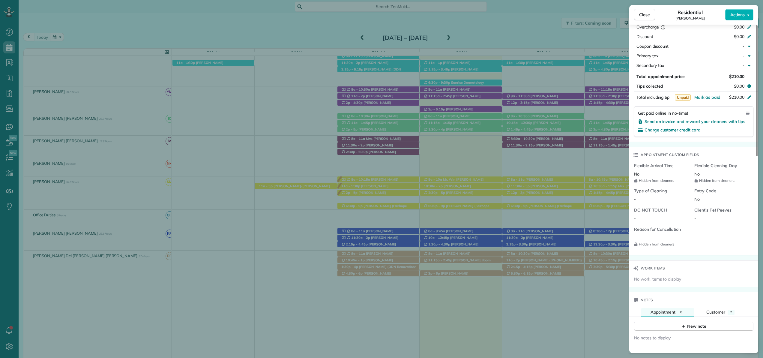
scroll to position [356, 0]
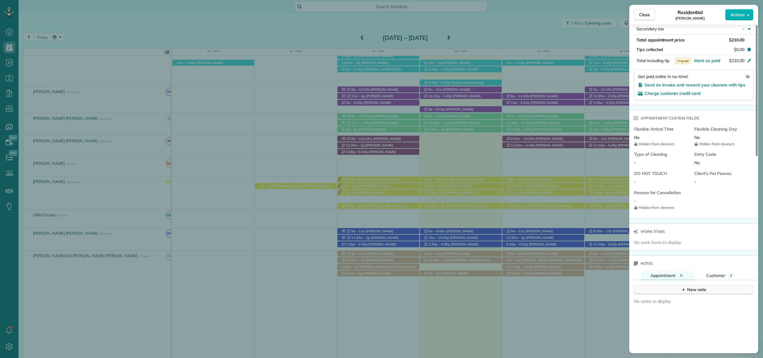
click at [703, 290] on div "New note" at bounding box center [693, 289] width 25 height 6
click at [680, 297] on textarea at bounding box center [693, 298] width 108 height 17
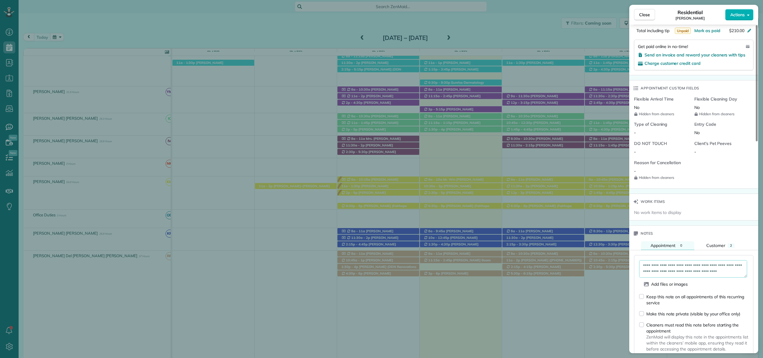
scroll to position [561, 0]
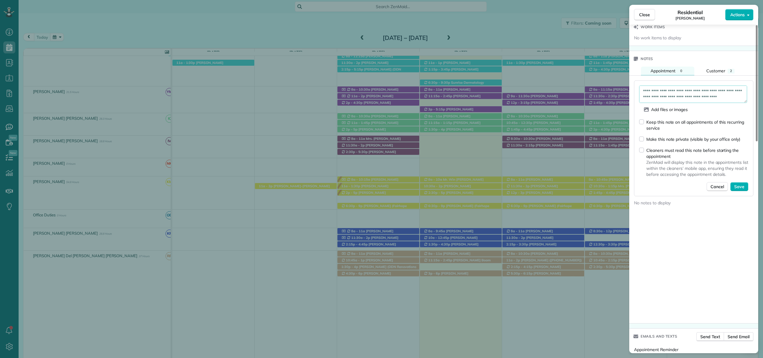
type textarea "**********"
click at [675, 95] on textarea "**********" at bounding box center [693, 93] width 108 height 17
click at [679, 95] on textarea "**********" at bounding box center [693, 93] width 108 height 17
click at [648, 93] on textarea "**********" at bounding box center [693, 93] width 108 height 17
click at [739, 184] on span "Save" at bounding box center [739, 187] width 10 height 6
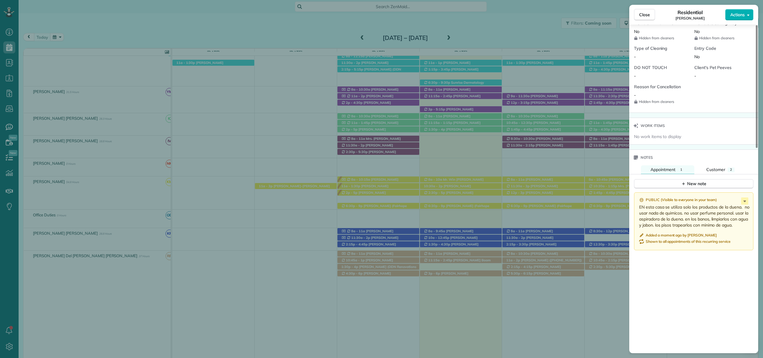
scroll to position [431, 0]
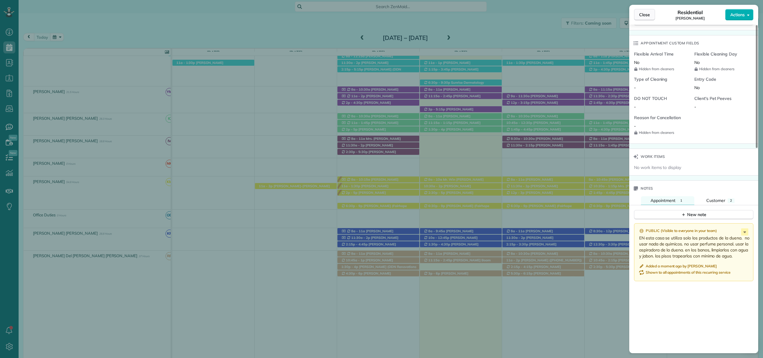
click at [645, 13] on span "Close" at bounding box center [644, 15] width 11 height 6
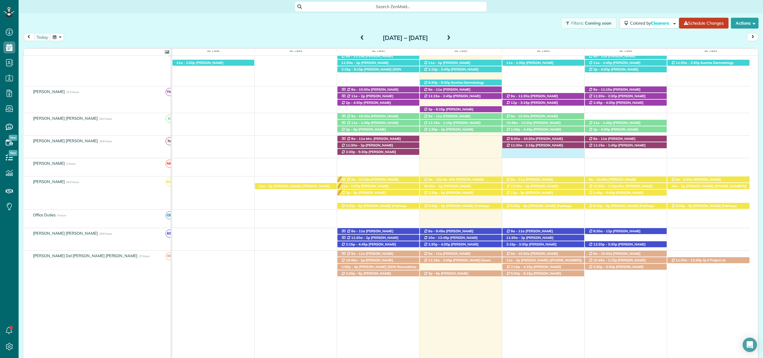
click at [527, 152] on div "11:15a - 1:45p Eliana Joines (+12518957185) 21761 Veranda Blvd - FAIRHOPE, Alab…" at bounding box center [461, 147] width 578 height 22
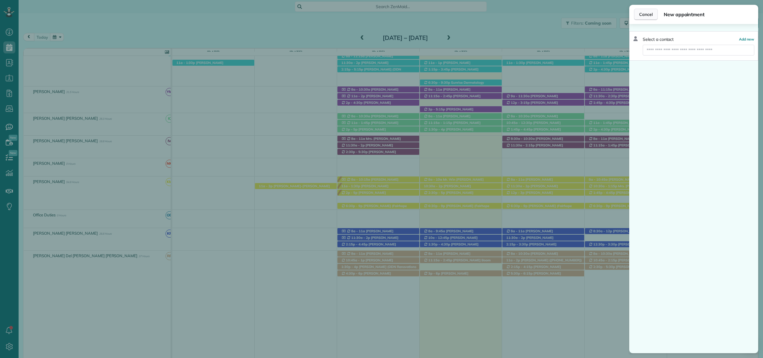
click at [648, 14] on span "Cancel" at bounding box center [645, 14] width 13 height 6
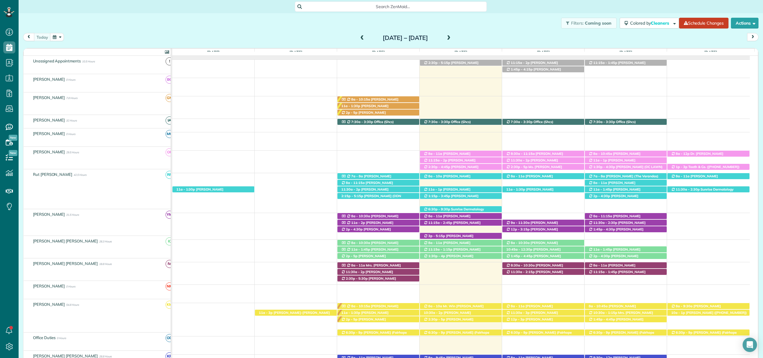
scroll to position [44, 0]
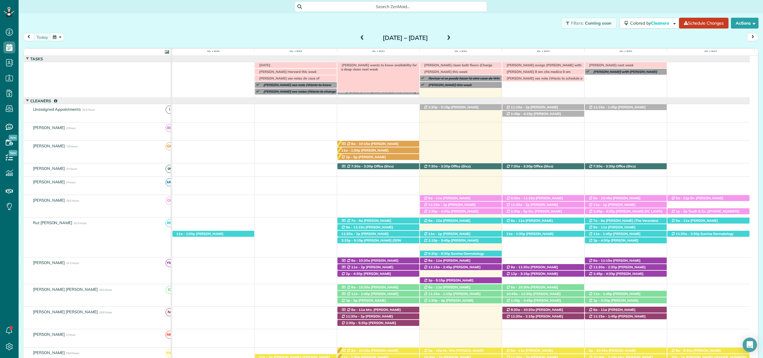
click at [363, 65] on span "[PERSON_NAME] wants to know availability for a deep clean next week" at bounding box center [378, 67] width 78 height 8
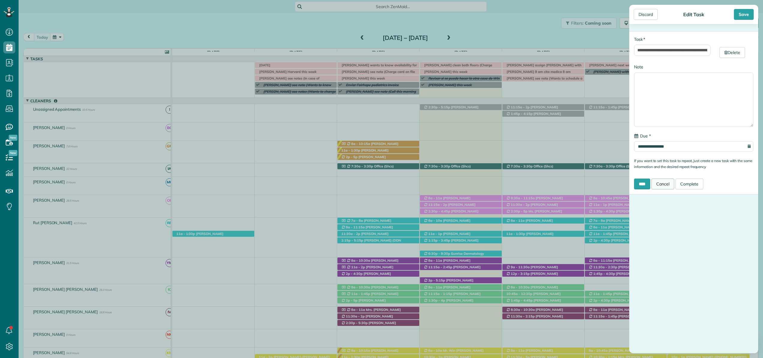
click at [671, 184] on link "Cancel" at bounding box center [662, 183] width 23 height 11
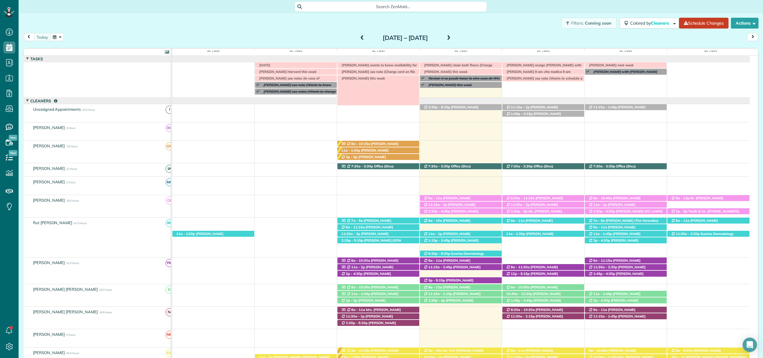
click at [367, 78] on span "[PERSON_NAME] this week" at bounding box center [362, 78] width 46 height 4
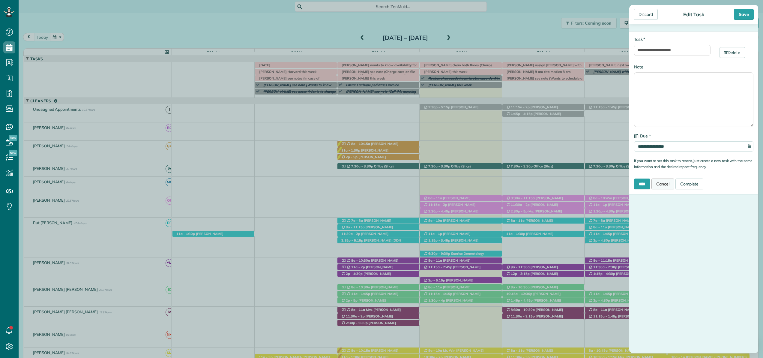
click at [660, 181] on link "Cancel" at bounding box center [662, 183] width 23 height 11
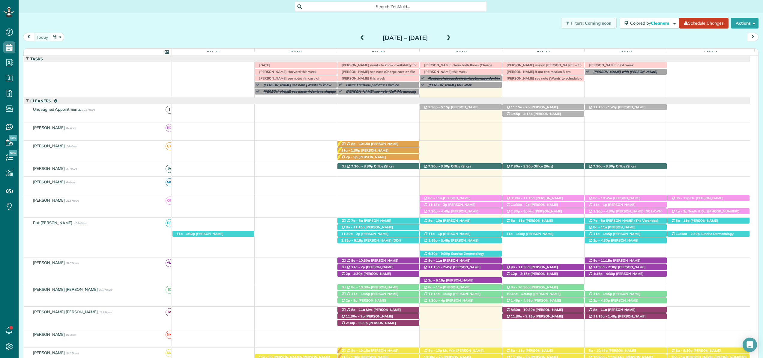
click at [452, 38] on span at bounding box center [448, 37] width 7 height 5
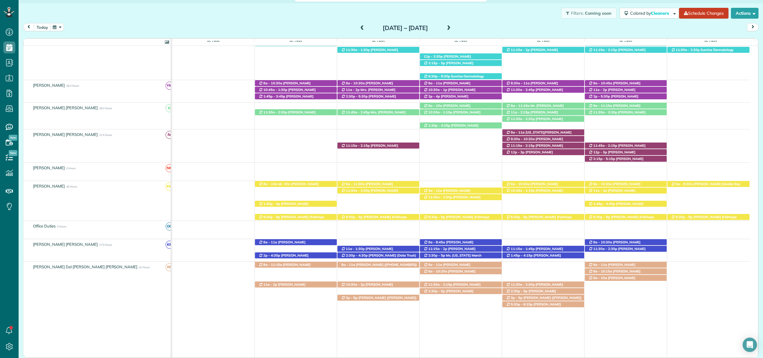
scroll to position [64, 0]
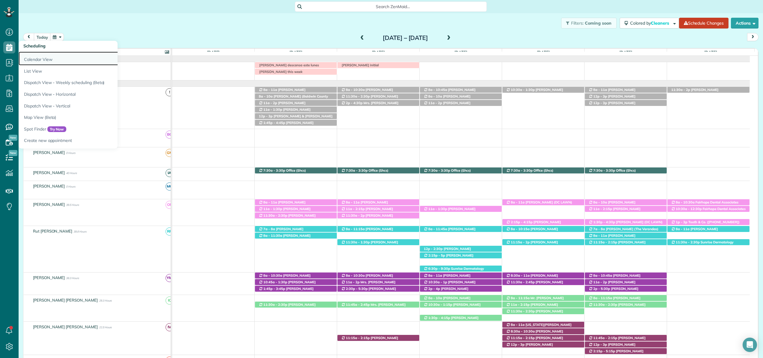
click at [31, 56] on link "Calendar View" at bounding box center [94, 59] width 150 height 14
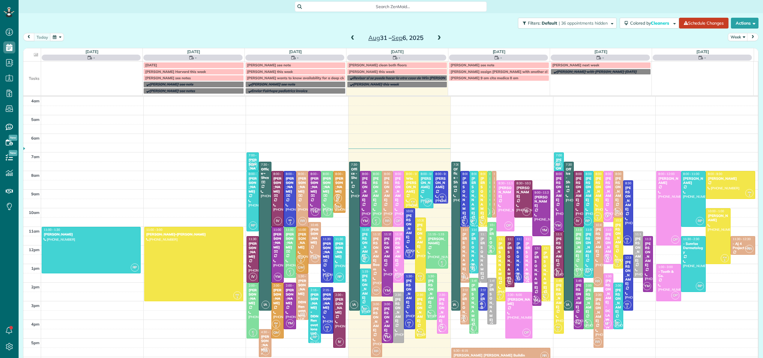
scroll to position [43, 0]
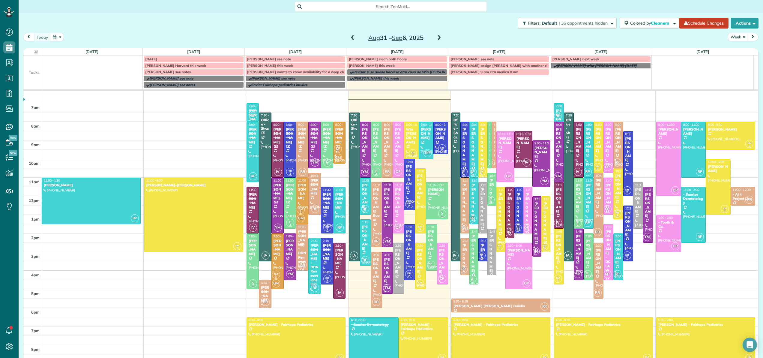
click at [439, 39] on span at bounding box center [439, 37] width 7 height 5
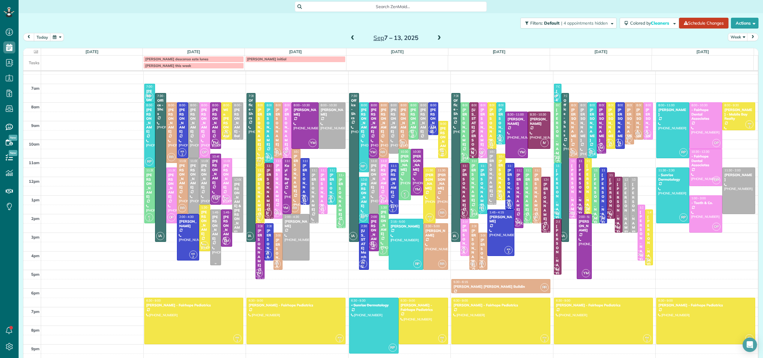
click at [215, 216] on div "[PERSON_NAME]" at bounding box center [215, 228] width 7 height 26
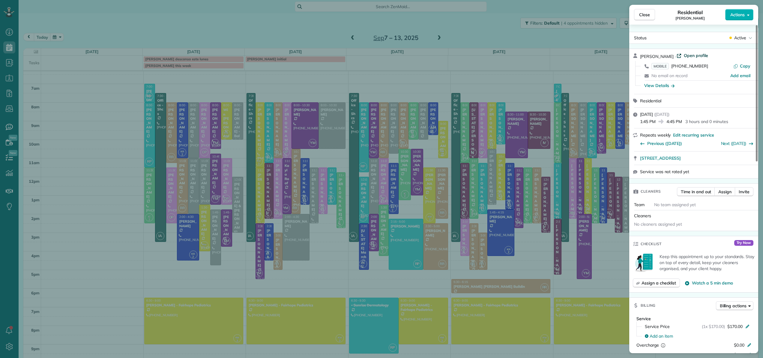
click at [693, 56] on span "Open profile" at bounding box center [696, 55] width 24 height 6
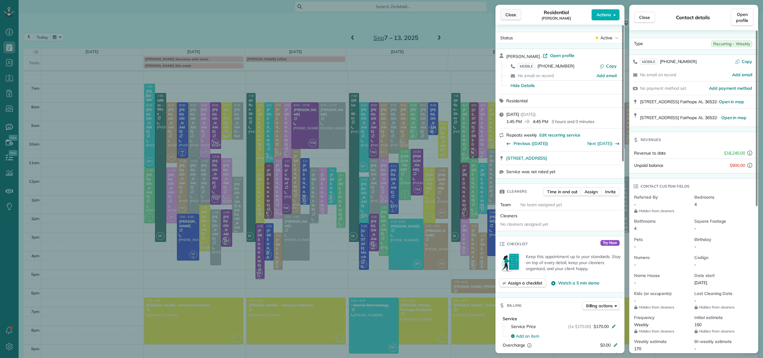
click at [508, 13] on span "Close" at bounding box center [510, 15] width 11 height 6
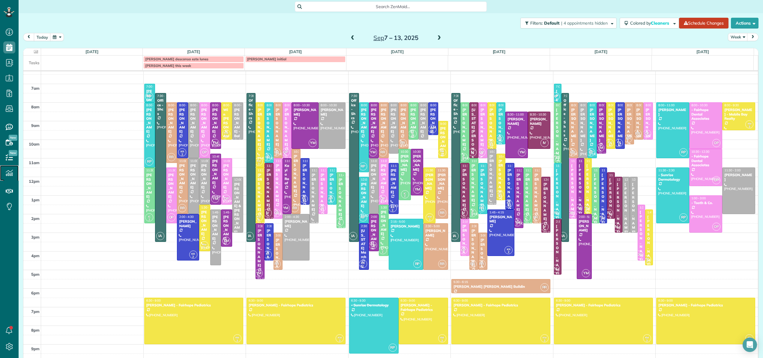
click at [7, 172] on icon at bounding box center [9, 173] width 12 height 12
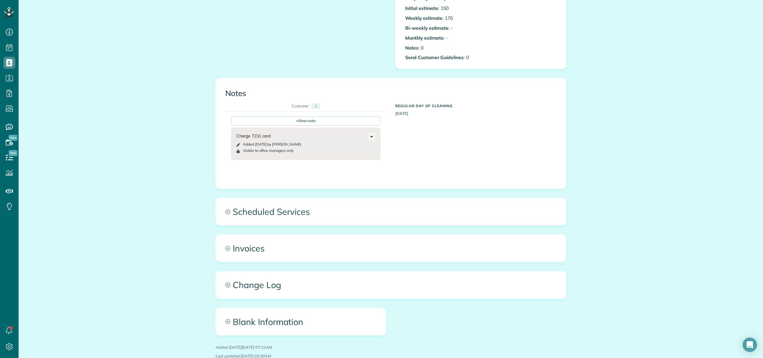
scroll to position [255, 0]
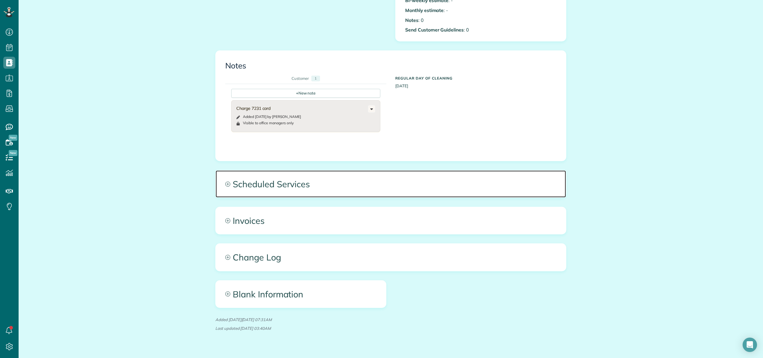
click at [279, 186] on span "Scheduled Services" at bounding box center [391, 183] width 350 height 27
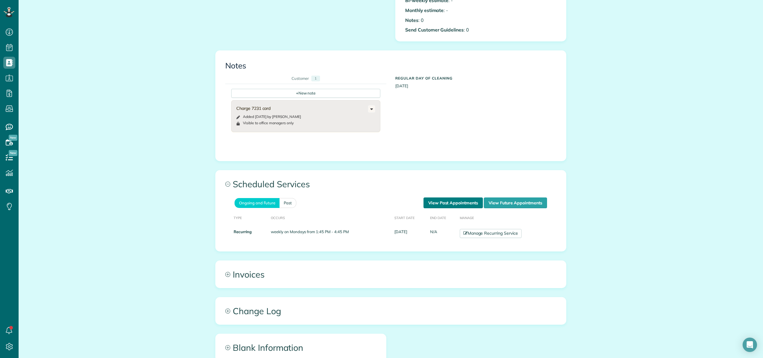
click at [459, 205] on link "View Past Appointments" at bounding box center [453, 202] width 59 height 11
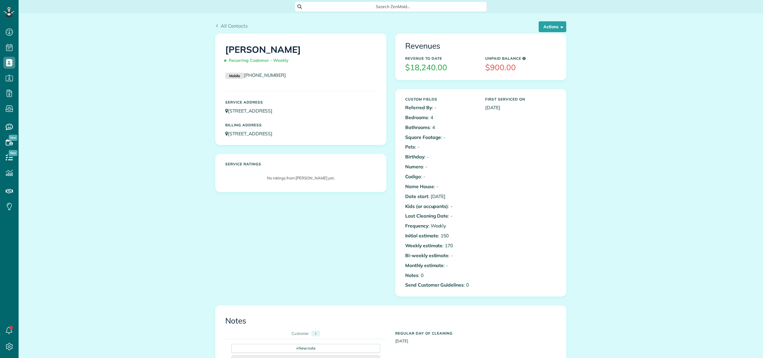
scroll to position [3, 3]
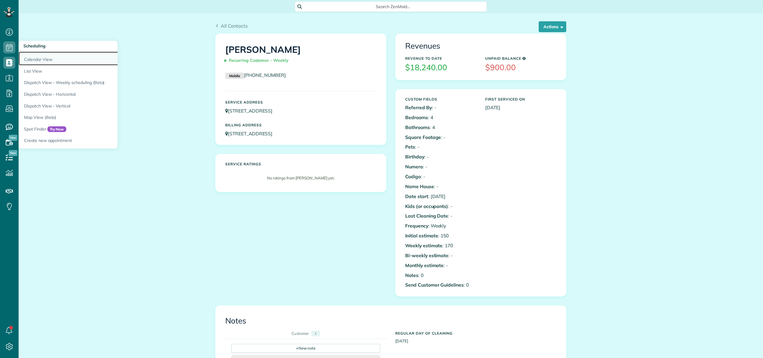
click at [26, 53] on link "Calendar View" at bounding box center [94, 59] width 150 height 14
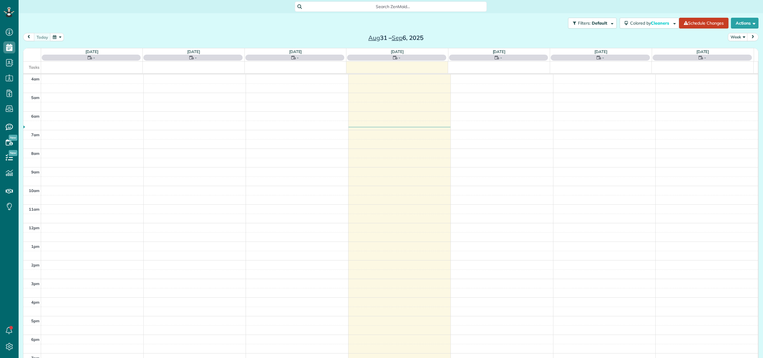
scroll to position [43, 0]
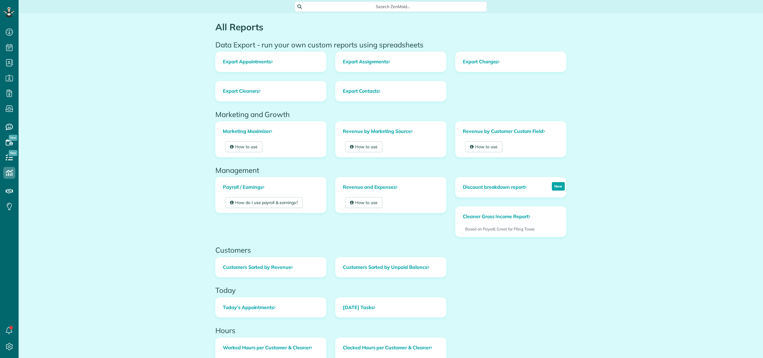
scroll to position [3, 3]
click at [373, 202] on link "How to use" at bounding box center [363, 202] width 37 height 11
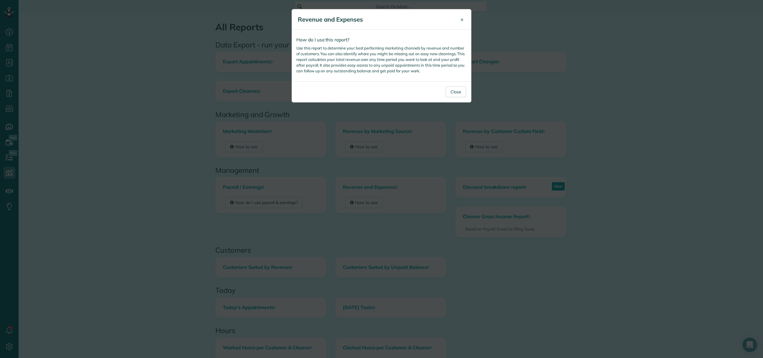
click at [465, 20] on button "×" at bounding box center [462, 19] width 12 height 14
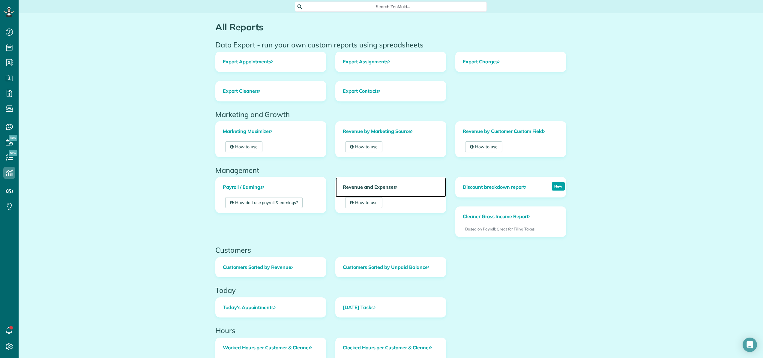
click at [367, 186] on link "Revenue and Expenses" at bounding box center [391, 187] width 110 height 20
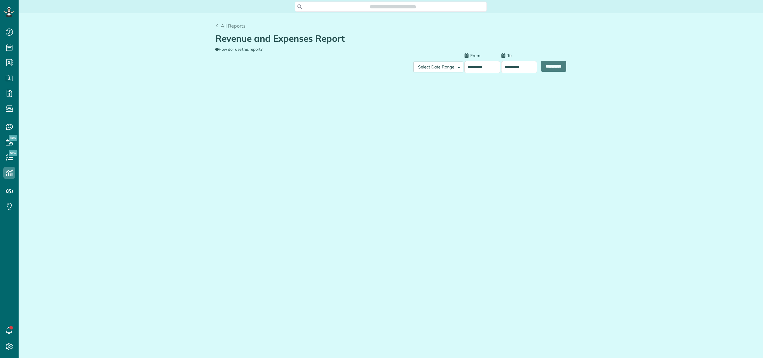
scroll to position [3, 3]
type input "**********"
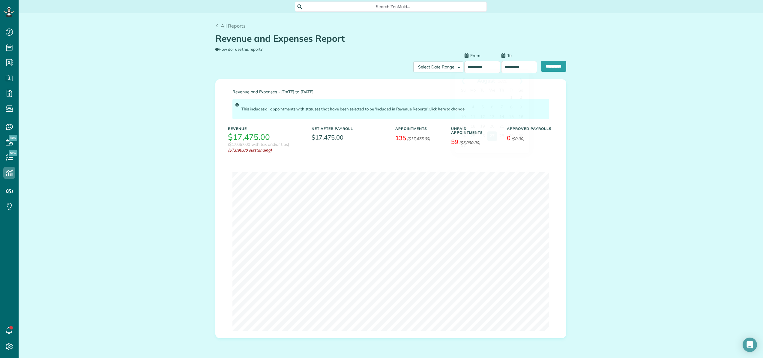
click at [464, 67] on input "**********" at bounding box center [482, 67] width 36 height 12
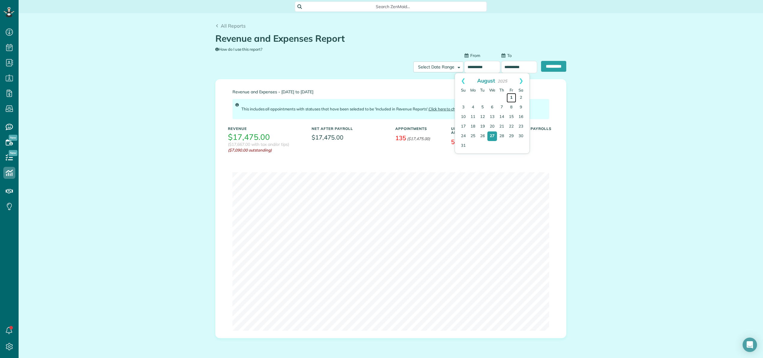
click at [510, 97] on link "1" at bounding box center [512, 98] width 10 height 10
type input "**********"
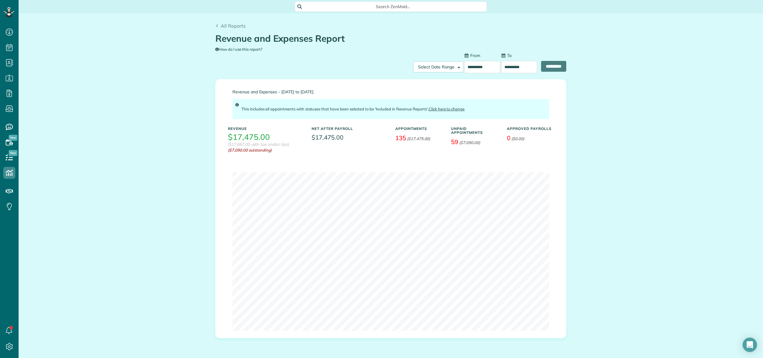
click at [510, 68] on input "**********" at bounding box center [519, 67] width 36 height 12
click at [499, 79] on link "Prev" at bounding box center [500, 80] width 16 height 15
click at [502, 146] on link "31" at bounding box center [501, 146] width 10 height 10
type input "**********"
click at [554, 67] on input "**********" at bounding box center [553, 66] width 25 height 11
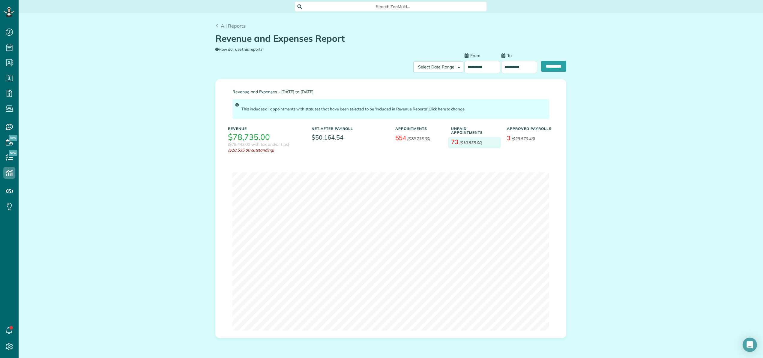
click at [461, 145] on em "($10,535.00)" at bounding box center [470, 142] width 23 height 5
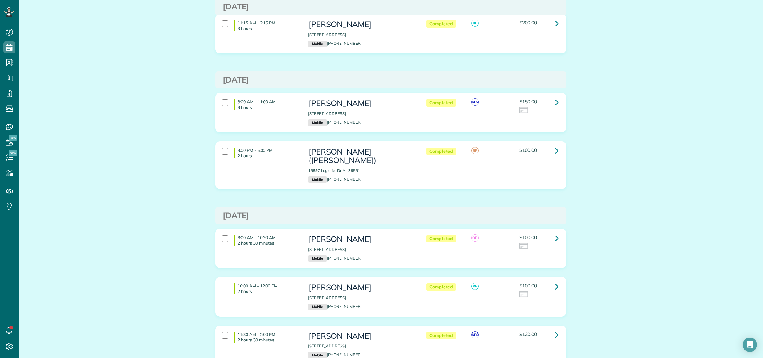
scroll to position [2656, 0]
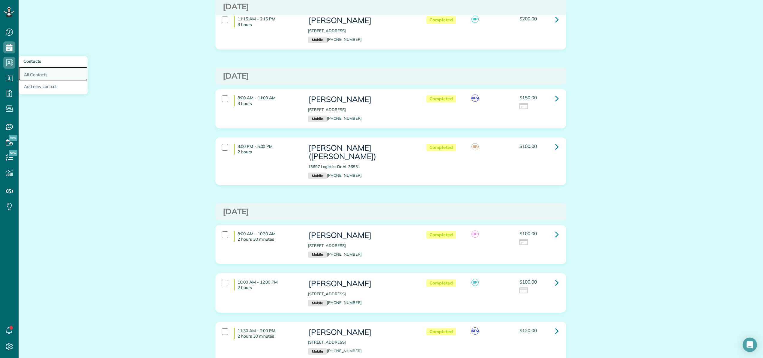
click at [23, 72] on link "All Contacts" at bounding box center [53, 74] width 69 height 14
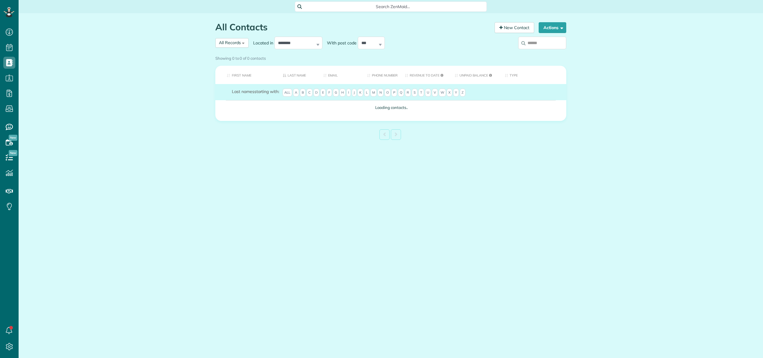
scroll to position [3, 3]
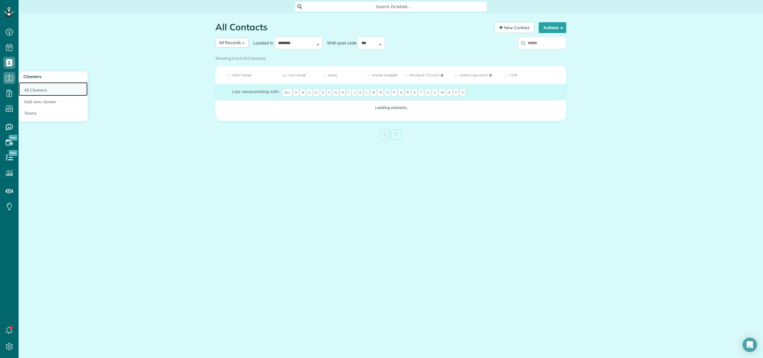
click at [40, 88] on link "All Cleaners" at bounding box center [53, 89] width 69 height 14
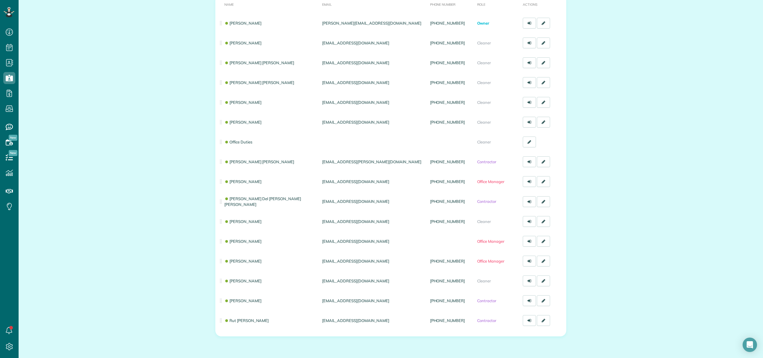
scroll to position [90, 0]
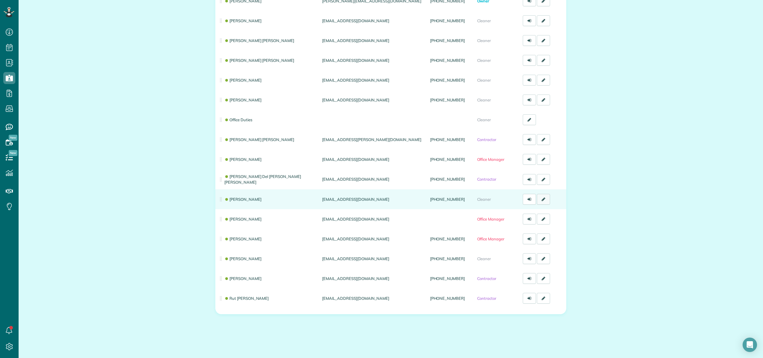
click at [542, 200] on icon at bounding box center [544, 199] width 4 height 4
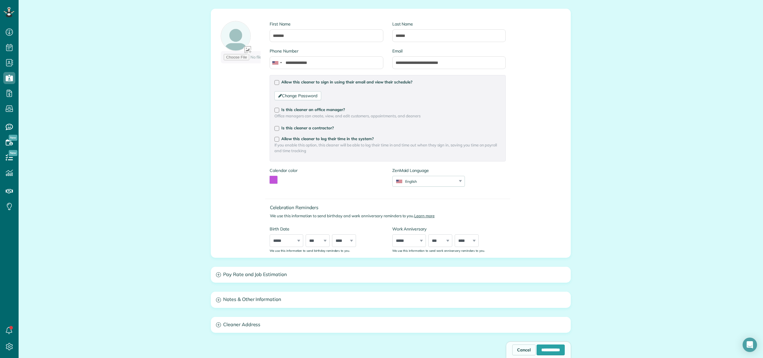
scroll to position [103, 0]
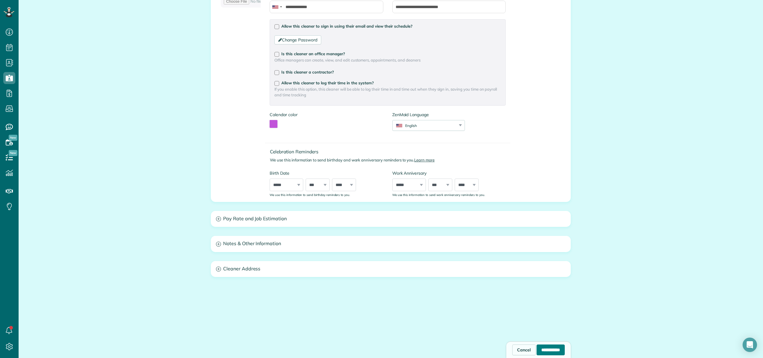
click at [546, 351] on input "**********" at bounding box center [551, 349] width 28 height 11
type input "**********"
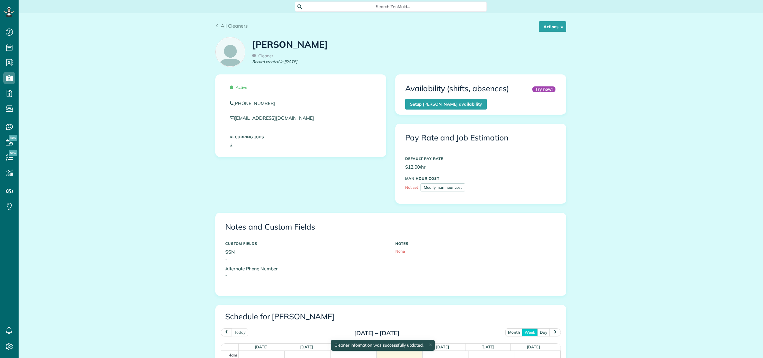
scroll to position [56, 0]
click at [548, 28] on button "Actions" at bounding box center [553, 26] width 28 height 11
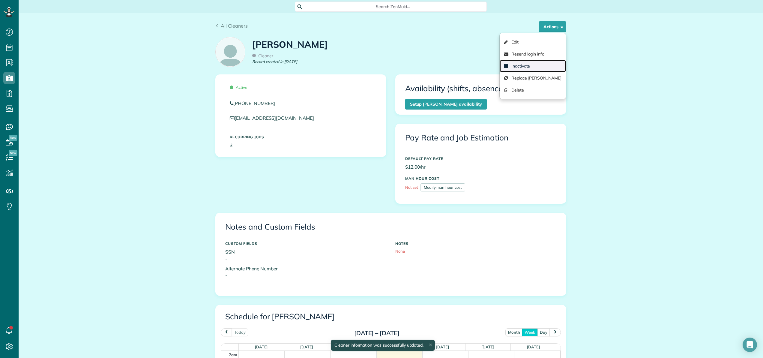
click at [538, 64] on link "Inactivate" at bounding box center [533, 66] width 66 height 12
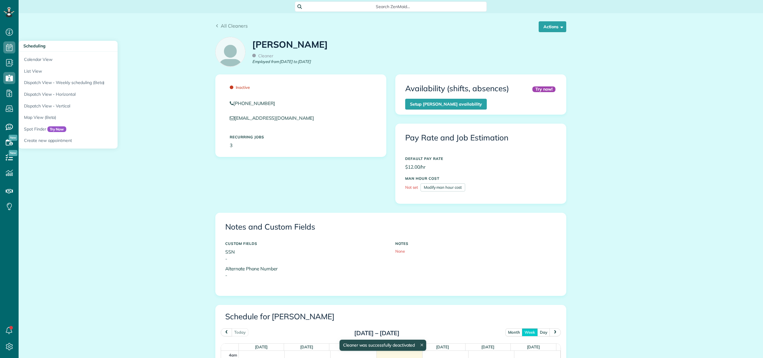
scroll to position [56, 0]
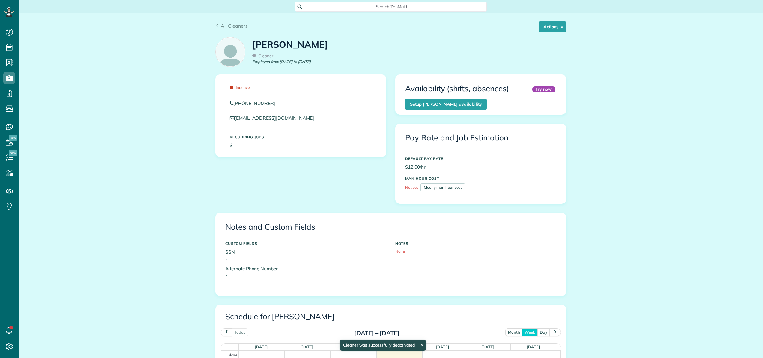
scroll to position [56, 0]
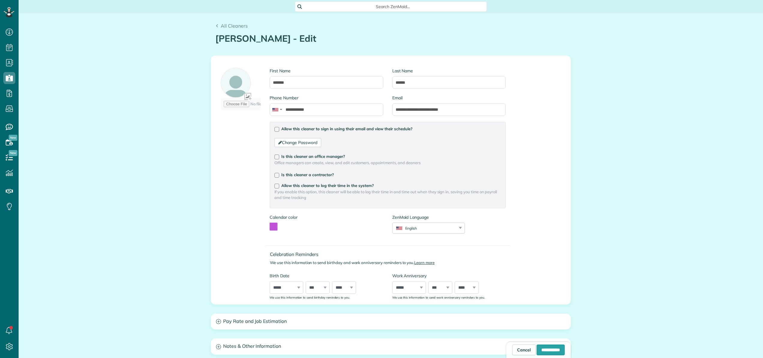
type input "**********"
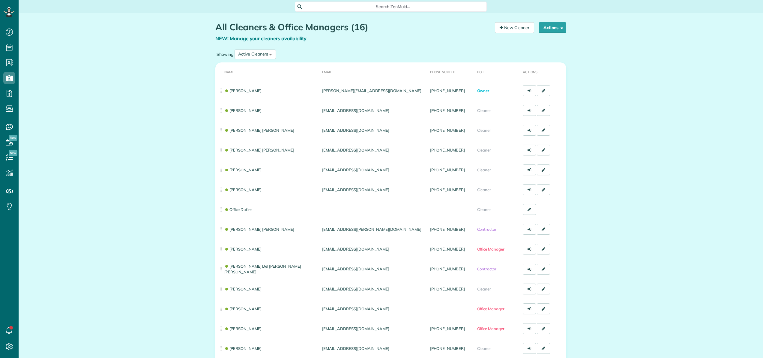
scroll to position [3, 3]
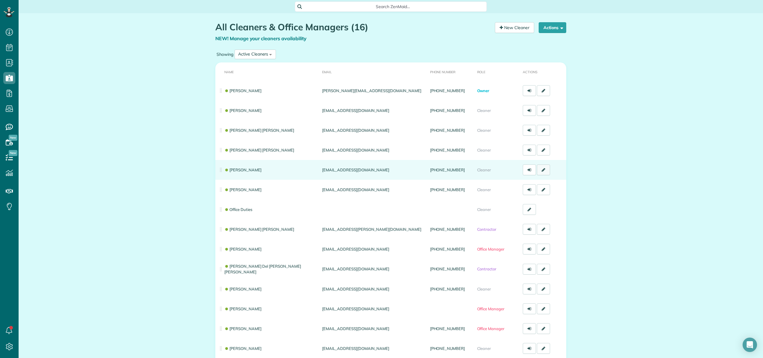
click at [542, 170] on icon at bounding box center [544, 170] width 4 height 4
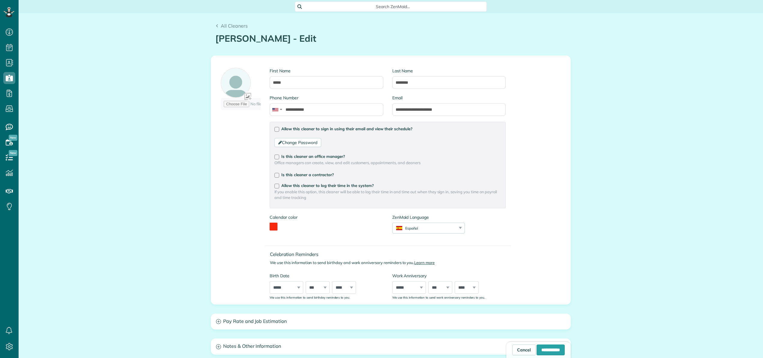
scroll to position [3, 3]
click at [538, 352] on input "**********" at bounding box center [551, 349] width 28 height 11
type input "**********"
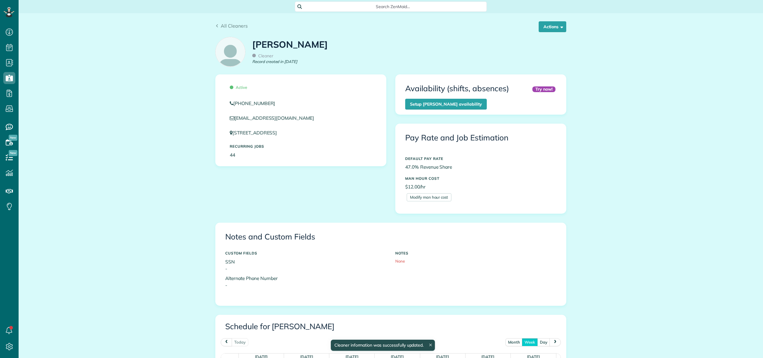
scroll to position [56, 0]
click at [544, 25] on button "Actions" at bounding box center [553, 26] width 28 height 11
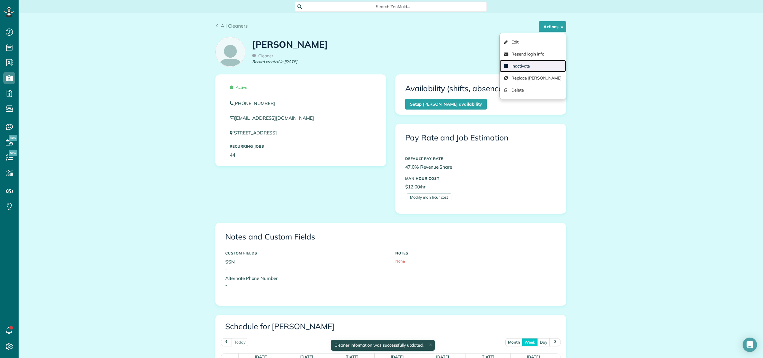
click at [531, 67] on link "Inactivate" at bounding box center [533, 66] width 66 height 12
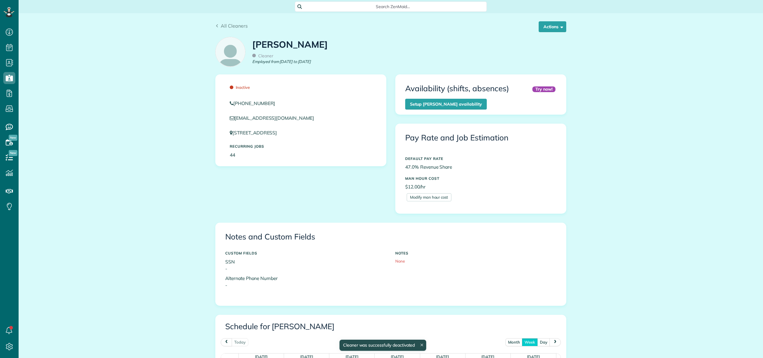
scroll to position [56, 0]
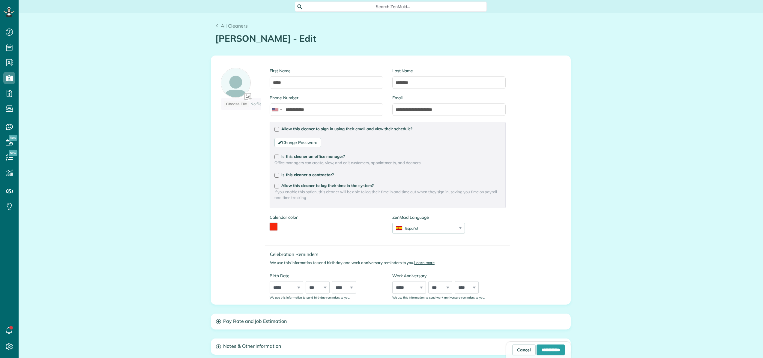
type input "**********"
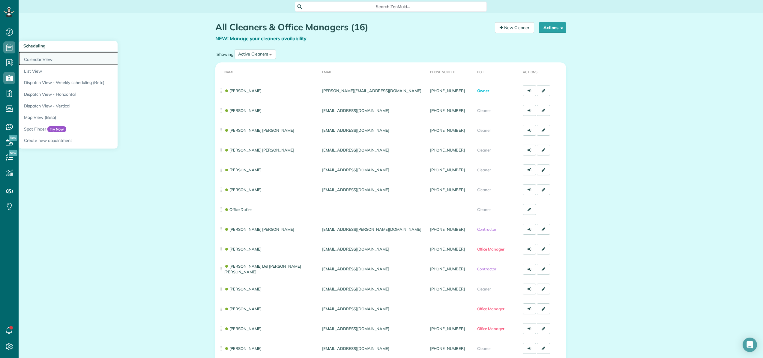
click at [27, 56] on link "Calendar View" at bounding box center [94, 59] width 150 height 14
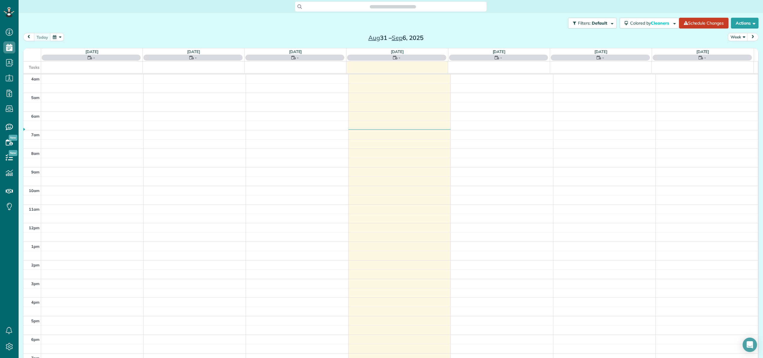
scroll to position [43, 0]
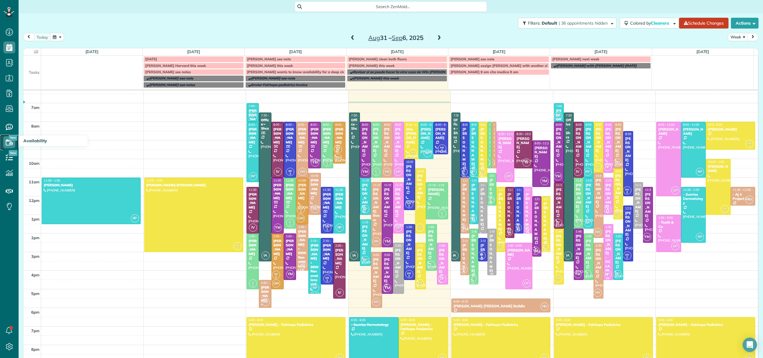
click at [10, 141] on use at bounding box center [9, 142] width 7 height 6
